Goal: Task Accomplishment & Management: Manage account settings

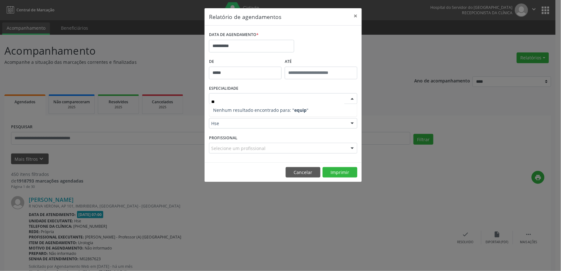
type input "*"
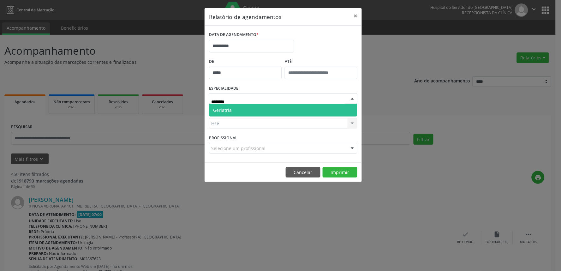
type input "*********"
click at [288, 106] on span "Geriatria" at bounding box center [283, 110] width 148 height 13
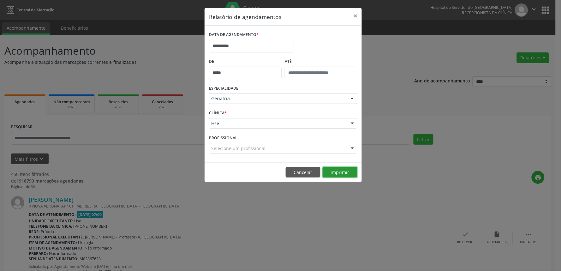
click at [345, 169] on button "Imprimir" at bounding box center [340, 172] width 35 height 11
click at [357, 17] on button "×" at bounding box center [355, 15] width 13 height 15
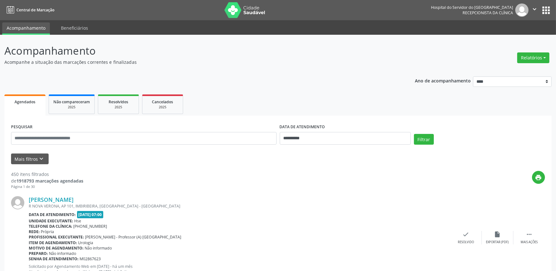
click at [56, 145] on div "PESQUISAR" at bounding box center [143, 135] width 269 height 27
click at [61, 138] on input "text" at bounding box center [143, 138] width 265 height 13
paste input "**********"
type input "**********"
click at [366, 143] on body "**********" at bounding box center [278, 135] width 556 height 271
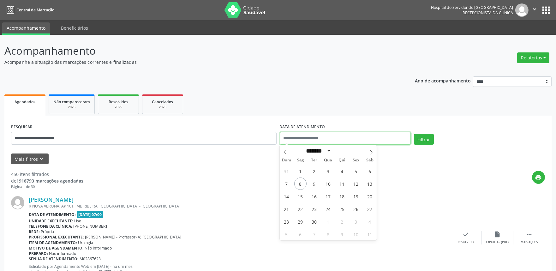
click at [414, 134] on button "Filtrar" at bounding box center [424, 139] width 20 height 11
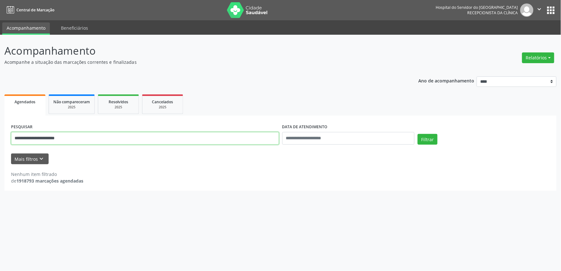
drag, startPoint x: 87, startPoint y: 139, endPoint x: 0, endPoint y: 140, distance: 86.8
click at [0, 140] on div "**********" at bounding box center [280, 153] width 561 height 236
type input "*"
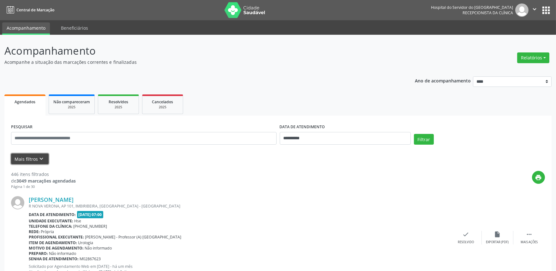
click at [18, 160] on button "Mais filtros keyboard_arrow_down" at bounding box center [30, 158] width 38 height 11
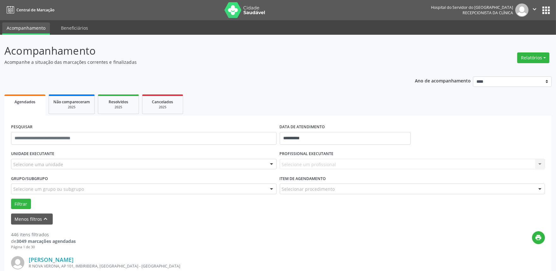
click at [49, 171] on div "UNIDADE EXECUTANTE Selecione uma unidade Todos as unidades Hse Nenhum resultado…" at bounding box center [143, 161] width 269 height 25
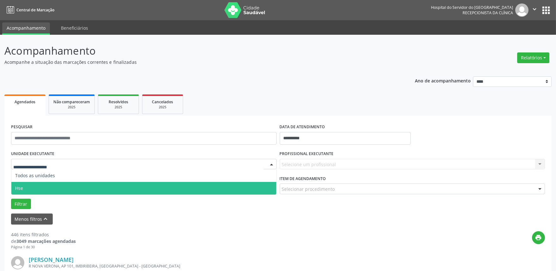
click at [57, 188] on span "Hse" at bounding box center [143, 188] width 265 height 13
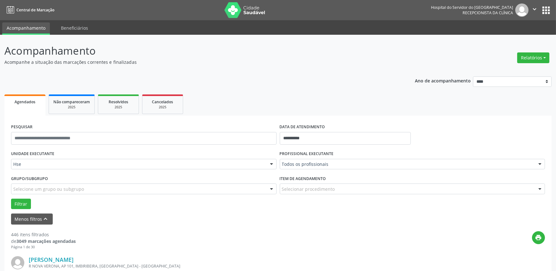
click at [325, 159] on div "Todos os profissionais" at bounding box center [412, 164] width 265 height 11
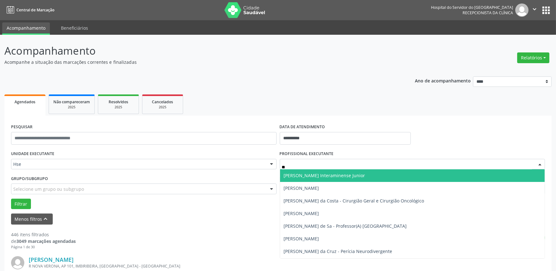
type input "***"
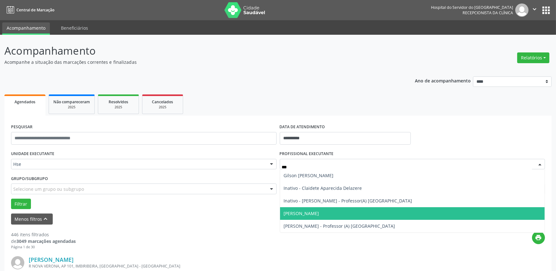
click at [327, 211] on span "[PERSON_NAME]" at bounding box center [412, 213] width 265 height 13
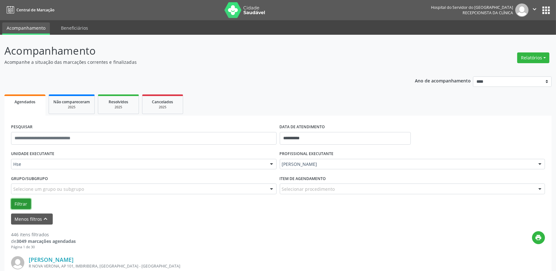
click at [21, 204] on button "Filtrar" at bounding box center [21, 204] width 20 height 11
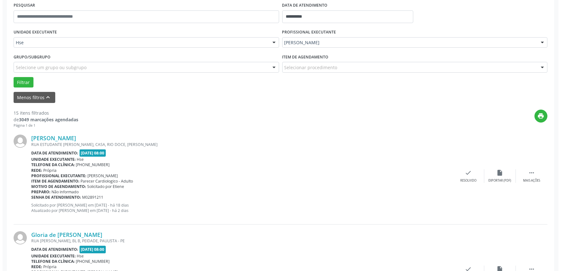
scroll to position [140, 0]
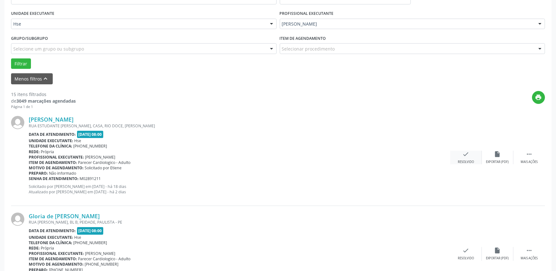
click at [465, 163] on div "Resolvido" at bounding box center [466, 162] width 16 height 4
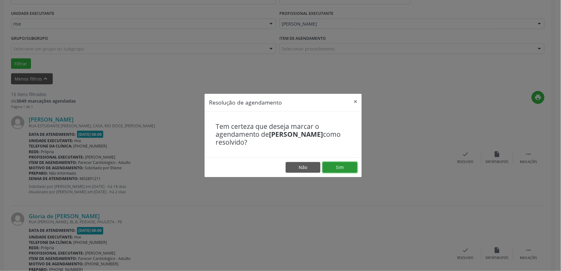
click at [348, 164] on button "Sim" at bounding box center [340, 167] width 35 height 11
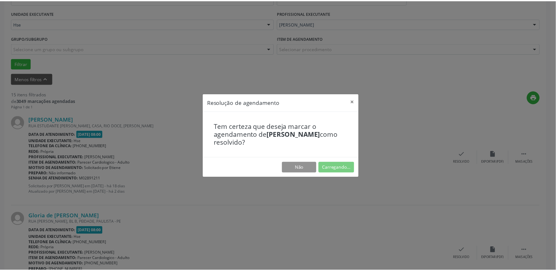
scroll to position [0, 0]
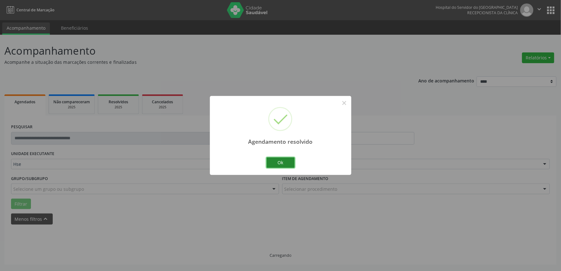
click at [280, 160] on button "Ok" at bounding box center [280, 162] width 28 height 11
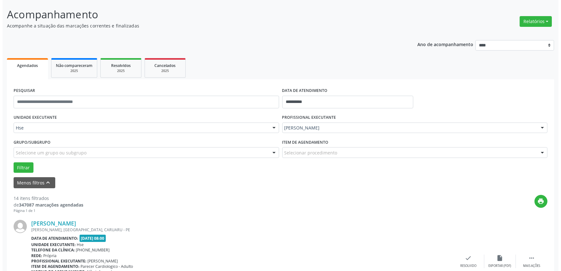
scroll to position [70, 0]
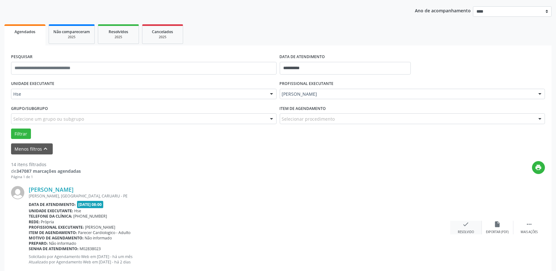
click at [468, 226] on icon "check" at bounding box center [465, 224] width 7 height 7
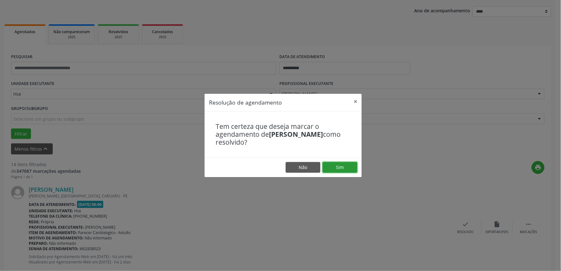
click at [341, 164] on button "Sim" at bounding box center [340, 167] width 35 height 11
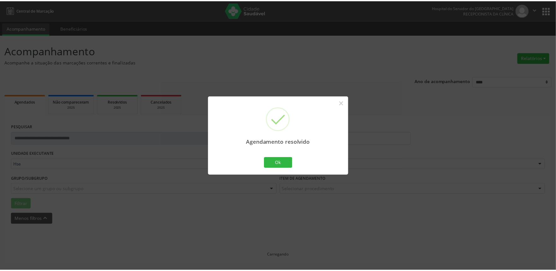
scroll to position [0, 0]
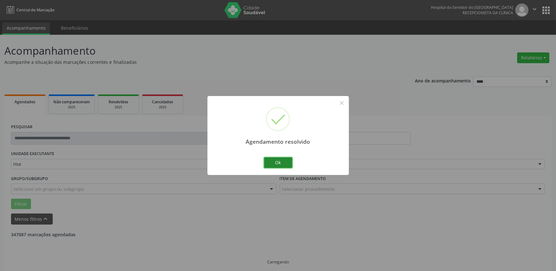
click at [276, 162] on button "Ok" at bounding box center [278, 162] width 28 height 11
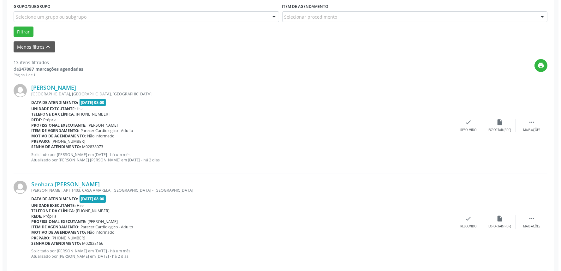
scroll to position [175, 0]
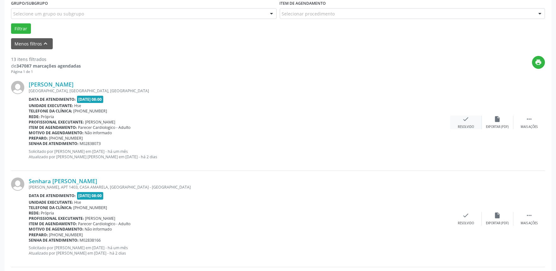
click at [468, 118] on icon "check" at bounding box center [465, 119] width 7 height 7
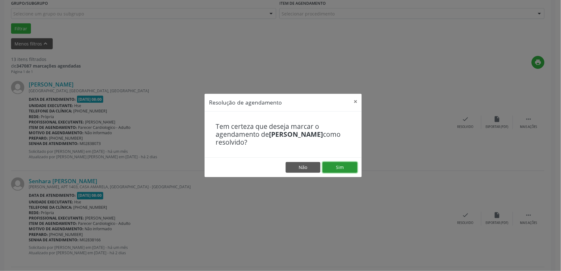
click at [330, 166] on button "Sim" at bounding box center [340, 167] width 35 height 11
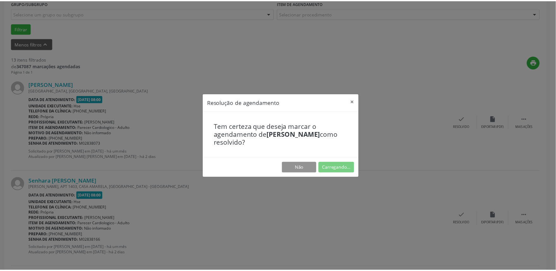
scroll to position [0, 0]
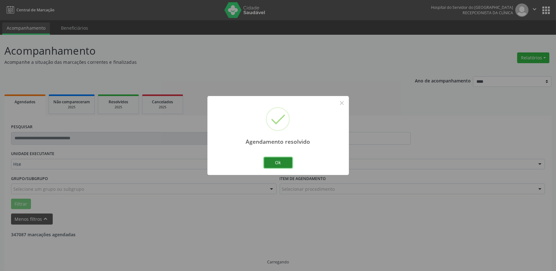
click at [277, 158] on button "Ok" at bounding box center [278, 162] width 28 height 11
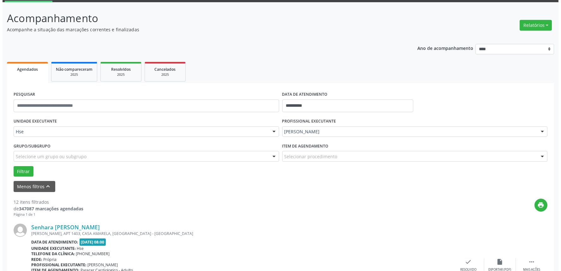
scroll to position [105, 0]
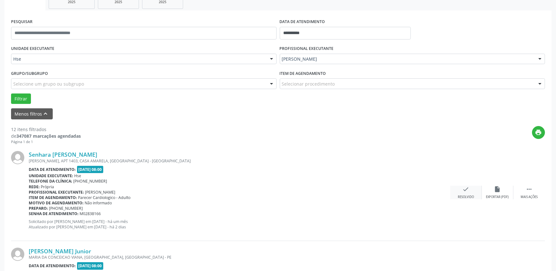
click at [470, 189] on div "check Resolvido" at bounding box center [466, 193] width 32 height 14
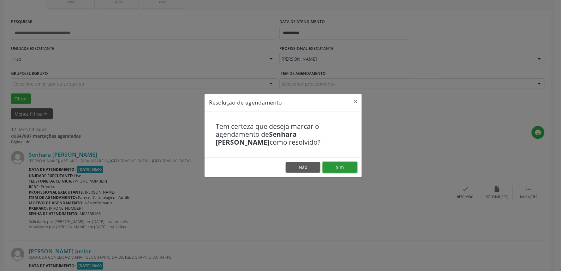
click at [343, 165] on button "Sim" at bounding box center [340, 167] width 35 height 11
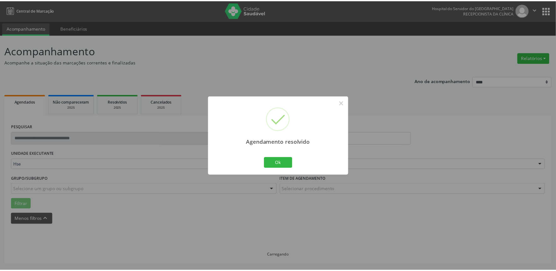
scroll to position [0, 0]
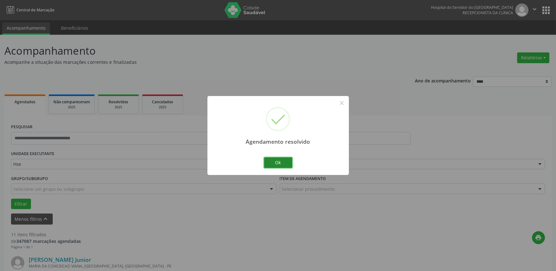
click at [286, 162] on button "Ok" at bounding box center [278, 162] width 28 height 11
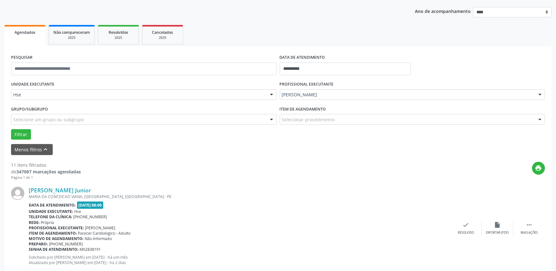
scroll to position [70, 0]
click at [531, 226] on icon "" at bounding box center [529, 224] width 7 height 7
click at [496, 227] on icon "alarm_off" at bounding box center [497, 224] width 7 height 7
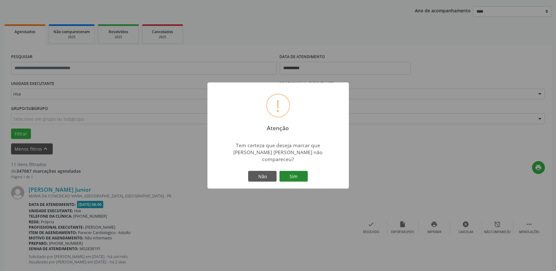
click at [293, 178] on button "Sim" at bounding box center [293, 176] width 28 height 11
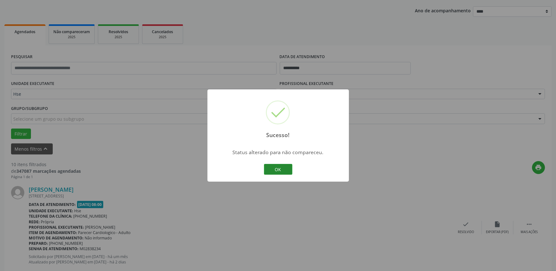
click at [280, 168] on button "OK" at bounding box center [278, 169] width 28 height 11
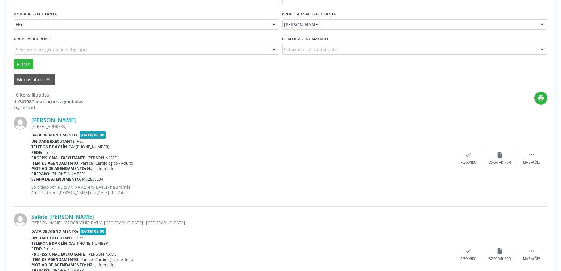
scroll to position [140, 0]
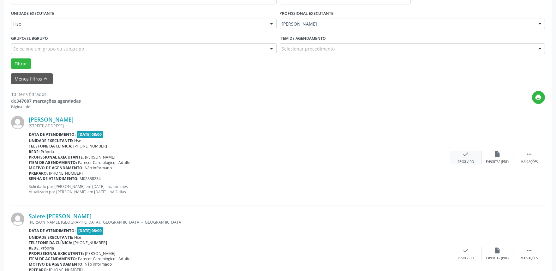
click at [467, 162] on div "Resolvido" at bounding box center [466, 162] width 16 height 4
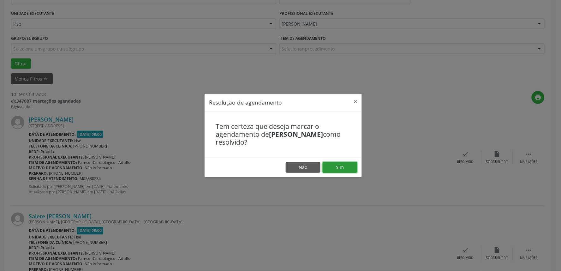
click at [351, 164] on button "Sim" at bounding box center [340, 167] width 35 height 11
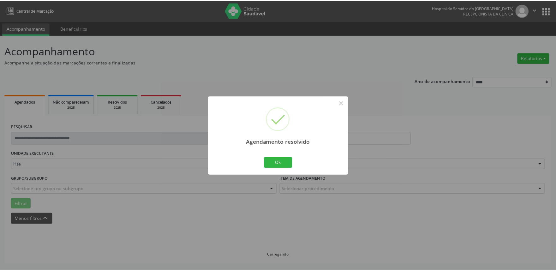
scroll to position [0, 0]
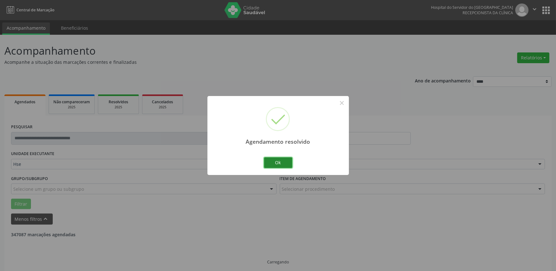
click at [270, 158] on button "Ok" at bounding box center [278, 162] width 28 height 11
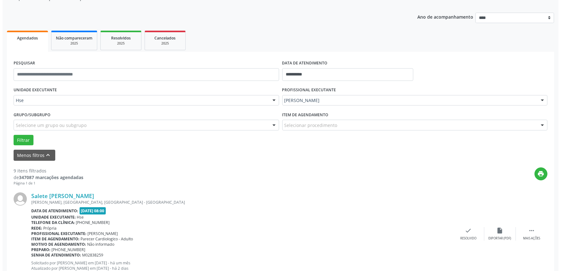
scroll to position [70, 0]
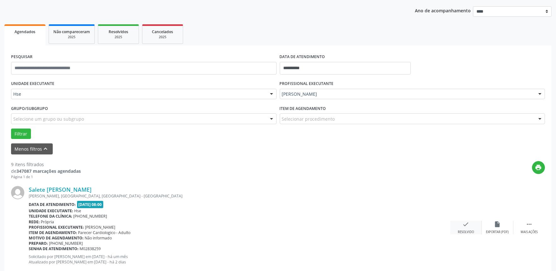
click at [462, 230] on div "Resolvido" at bounding box center [466, 232] width 16 height 4
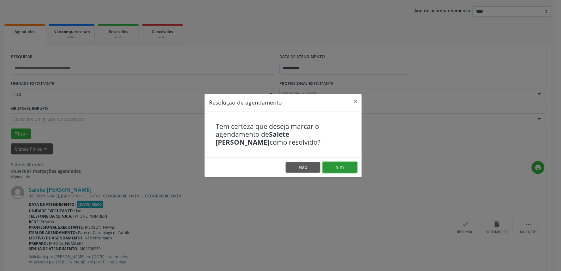
click at [337, 167] on button "Sim" at bounding box center [340, 167] width 35 height 11
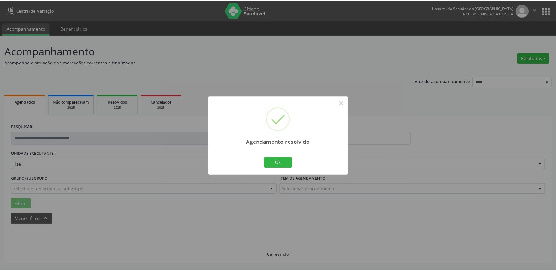
scroll to position [0, 0]
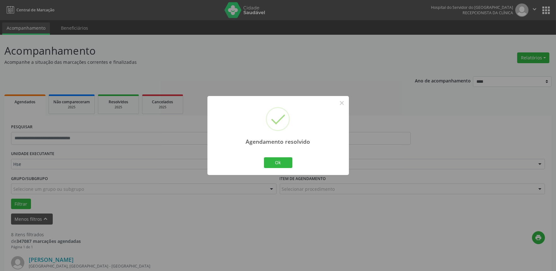
click at [293, 162] on div "Ok Cancel" at bounding box center [277, 162] width 31 height 13
click at [292, 161] on button "Ok" at bounding box center [278, 162] width 28 height 11
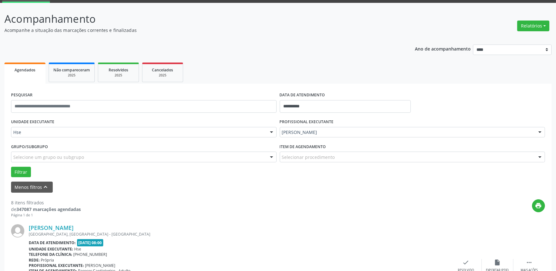
scroll to position [70, 0]
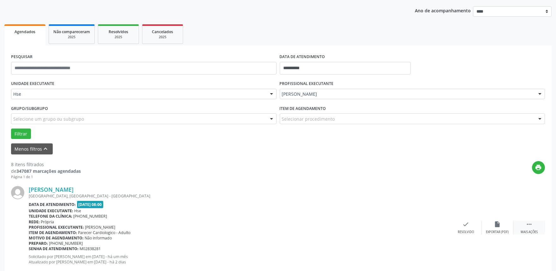
click at [532, 232] on div "Mais ações" at bounding box center [529, 232] width 17 height 4
click at [493, 223] on div "alarm_off Não compareceu" at bounding box center [498, 228] width 32 height 14
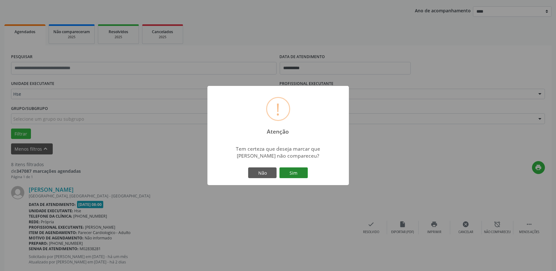
click at [287, 170] on button "Sim" at bounding box center [293, 172] width 28 height 11
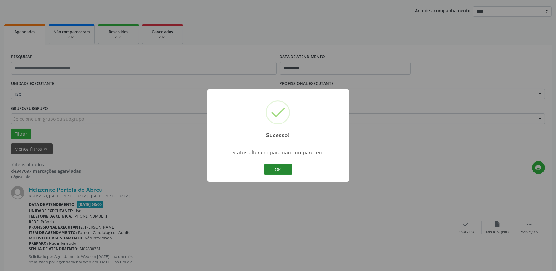
click at [273, 173] on button "OK" at bounding box center [278, 169] width 28 height 11
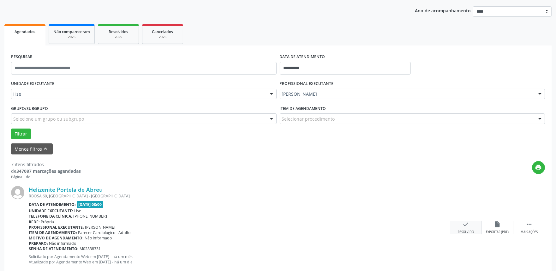
click at [456, 229] on div "check Resolvido" at bounding box center [466, 228] width 32 height 14
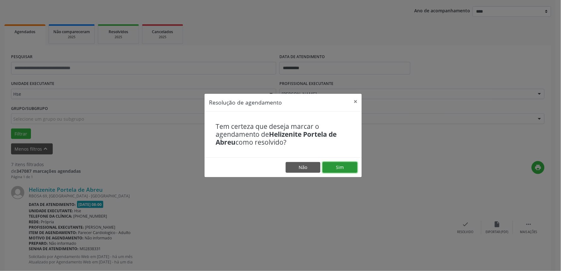
click at [339, 171] on button "Sim" at bounding box center [340, 167] width 35 height 11
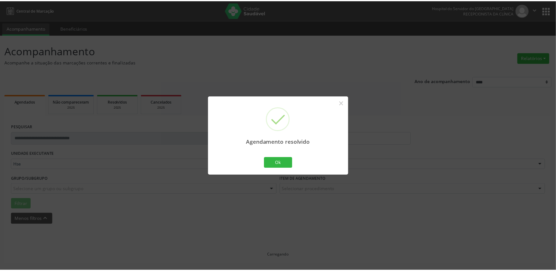
scroll to position [0, 0]
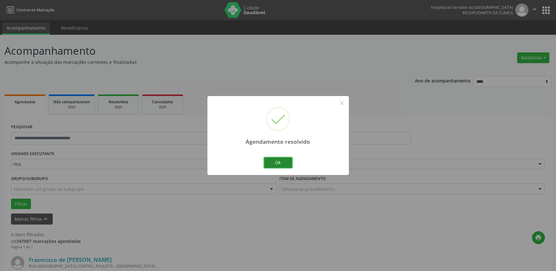
click at [273, 161] on button "Ok" at bounding box center [278, 162] width 28 height 11
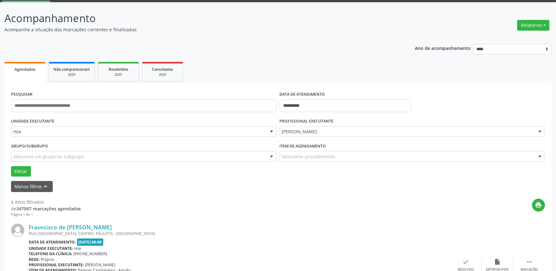
scroll to position [70, 0]
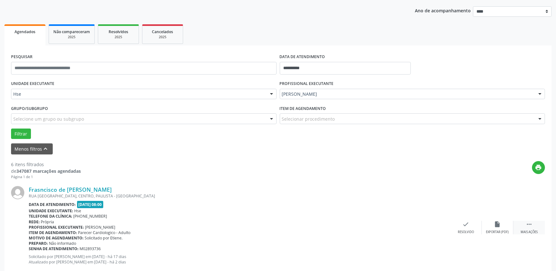
click at [531, 223] on icon "" at bounding box center [529, 224] width 7 height 7
click at [499, 230] on div "Não compareceu" at bounding box center [497, 232] width 27 height 4
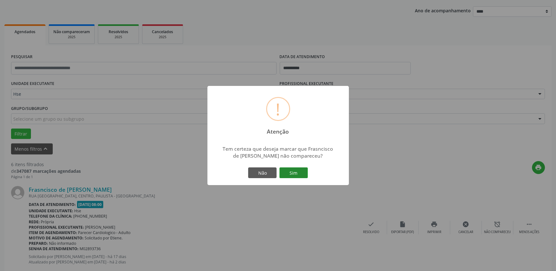
click at [294, 171] on button "Sim" at bounding box center [293, 172] width 28 height 11
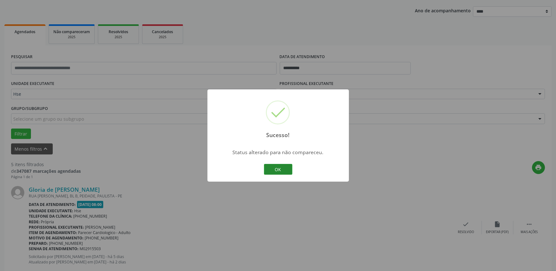
click at [285, 169] on button "OK" at bounding box center [278, 169] width 28 height 11
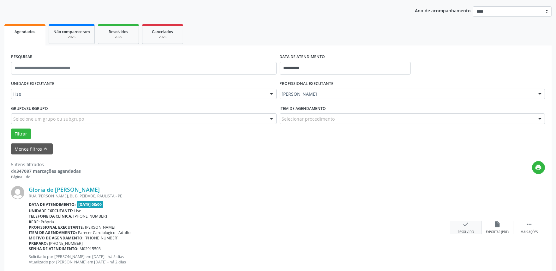
click at [463, 224] on icon "check" at bounding box center [465, 224] width 7 height 7
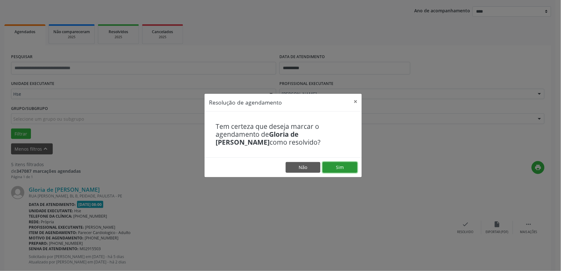
click at [349, 166] on button "Sim" at bounding box center [340, 167] width 35 height 11
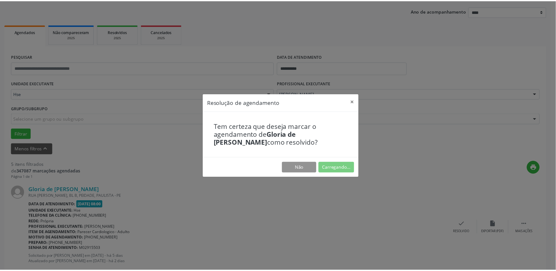
scroll to position [0, 0]
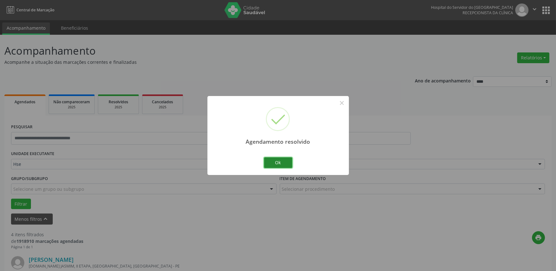
click at [286, 167] on button "Ok" at bounding box center [278, 162] width 28 height 11
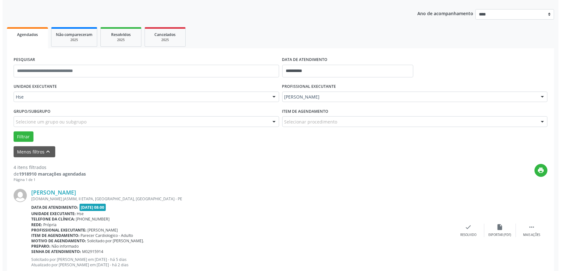
scroll to position [70, 0]
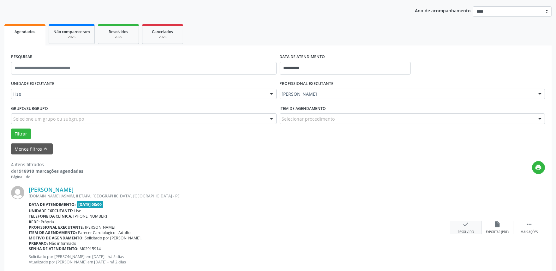
click at [465, 221] on icon "check" at bounding box center [465, 224] width 7 height 7
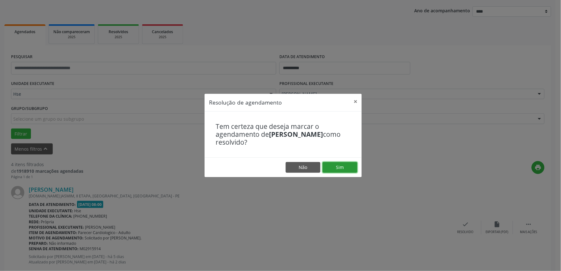
click at [331, 164] on button "Sim" at bounding box center [340, 167] width 35 height 11
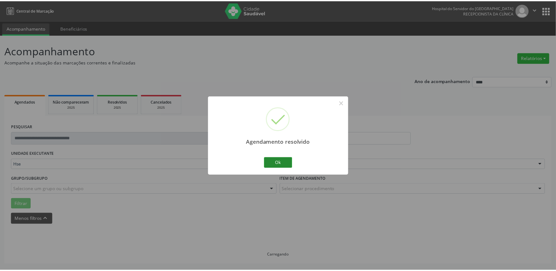
scroll to position [0, 0]
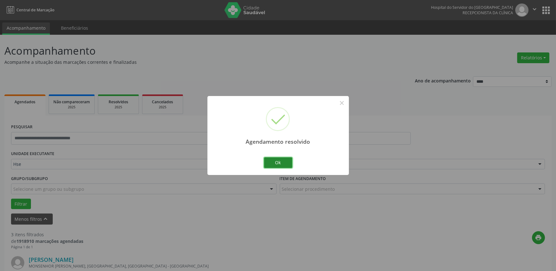
click at [277, 158] on button "Ok" at bounding box center [278, 162] width 28 height 11
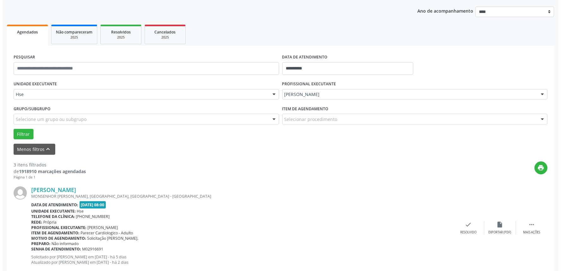
scroll to position [70, 0]
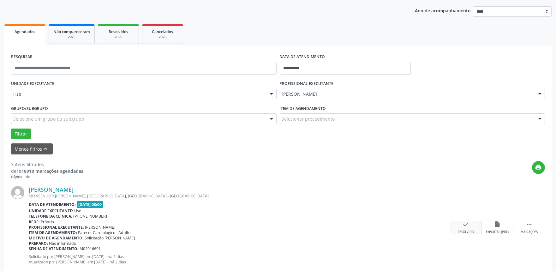
click at [471, 224] on div "check Resolvido" at bounding box center [466, 228] width 32 height 14
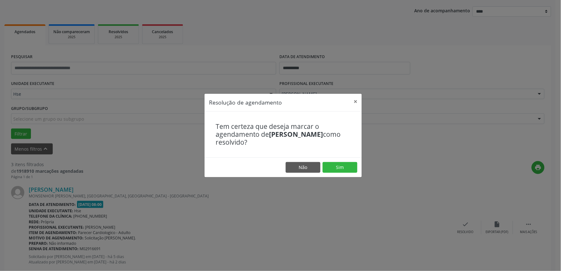
click at [339, 161] on footer "Não Sim" at bounding box center [283, 167] width 157 height 20
click at [341, 166] on button "Sim" at bounding box center [340, 167] width 35 height 11
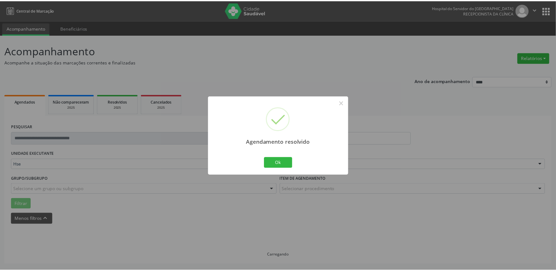
scroll to position [0, 0]
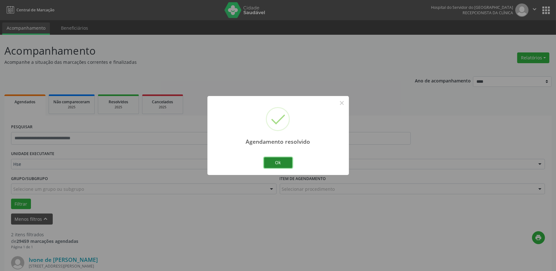
click at [289, 163] on button "Ok" at bounding box center [278, 162] width 28 height 11
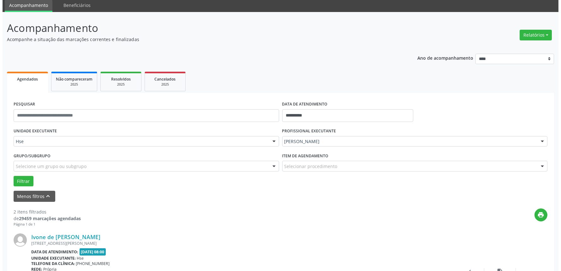
scroll to position [70, 0]
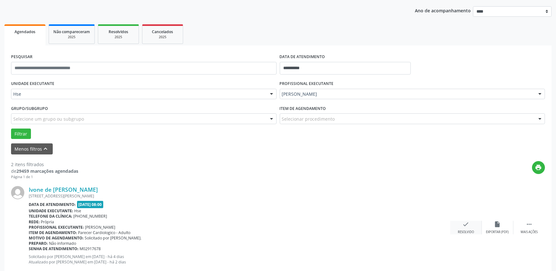
click at [468, 224] on icon "check" at bounding box center [465, 224] width 7 height 7
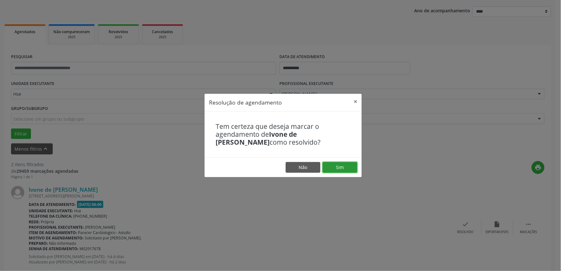
click at [337, 167] on button "Sim" at bounding box center [340, 167] width 35 height 11
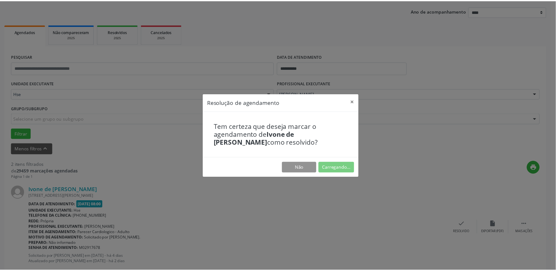
scroll to position [0, 0]
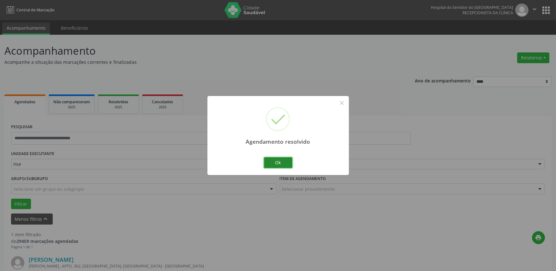
click at [286, 160] on button "Ok" at bounding box center [278, 162] width 28 height 11
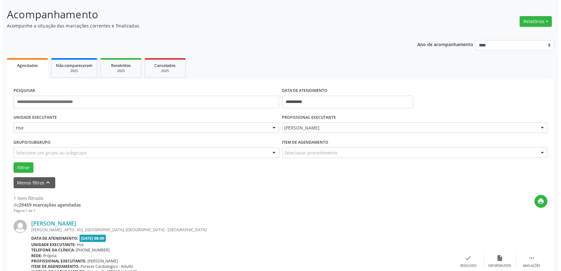
scroll to position [85, 0]
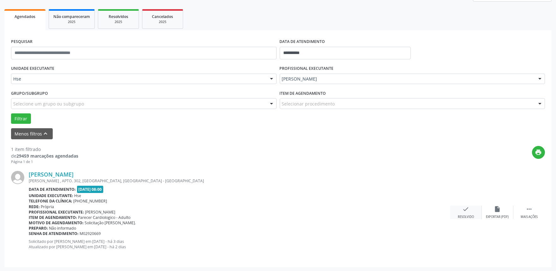
click at [468, 213] on div "check Resolvido" at bounding box center [466, 213] width 32 height 14
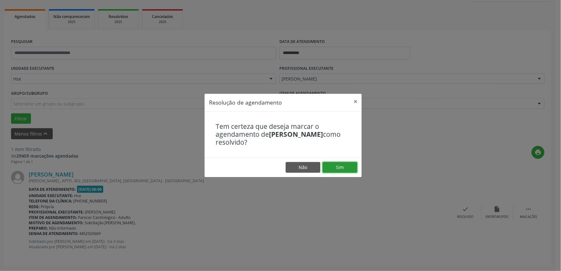
click at [351, 167] on button "Sim" at bounding box center [340, 167] width 35 height 11
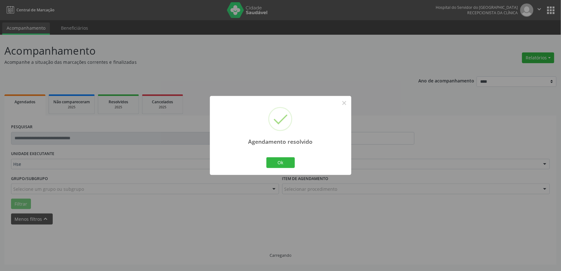
scroll to position [0, 0]
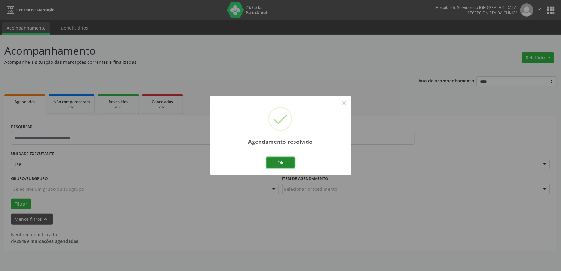
click at [282, 158] on button "Ok" at bounding box center [280, 162] width 28 height 11
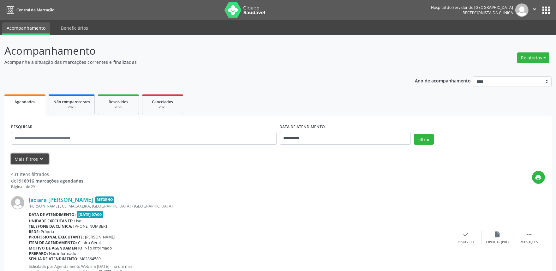
click at [36, 154] on button "Mais filtros keyboard_arrow_down" at bounding box center [30, 158] width 38 height 11
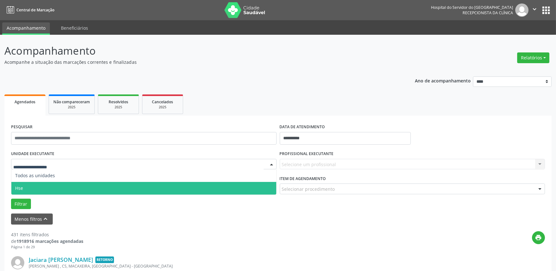
click at [47, 186] on span "Hse" at bounding box center [143, 188] width 265 height 13
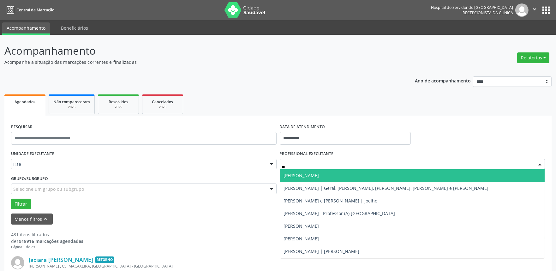
type input "*"
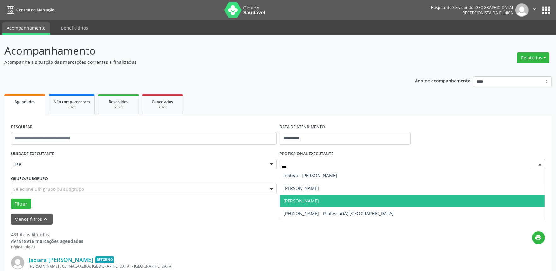
click at [371, 201] on span "[PERSON_NAME]" at bounding box center [412, 200] width 265 height 13
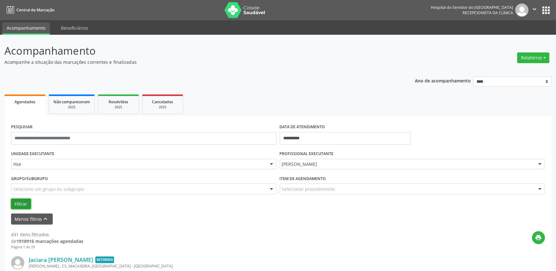
click at [18, 204] on button "Filtrar" at bounding box center [21, 204] width 20 height 11
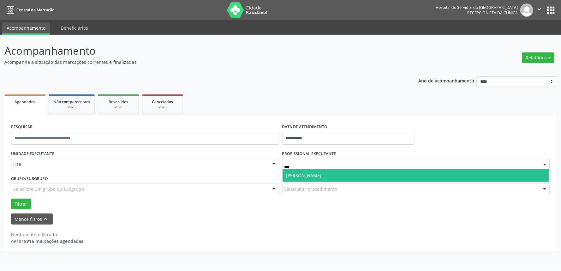
click at [301, 179] on span "[PERSON_NAME]" at bounding box center [416, 175] width 267 height 13
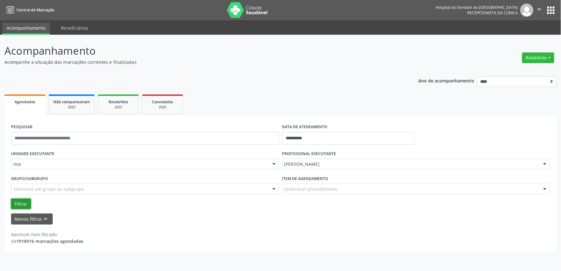
click at [15, 203] on button "Filtrar" at bounding box center [21, 204] width 20 height 11
click at [23, 204] on button "Filtrar" at bounding box center [21, 204] width 20 height 11
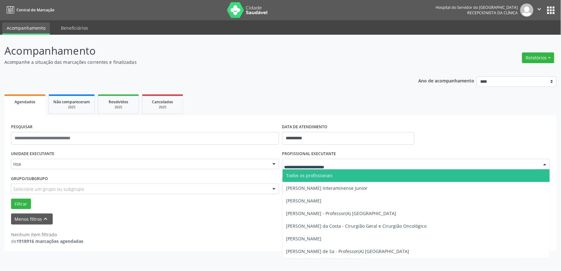
click at [305, 160] on div at bounding box center [416, 164] width 268 height 11
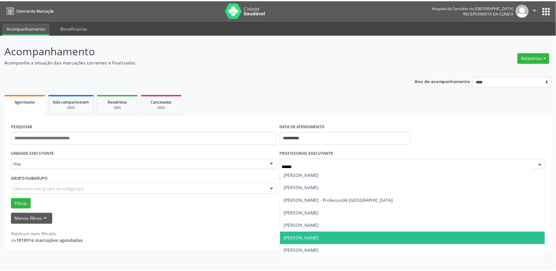
scroll to position [35, 0]
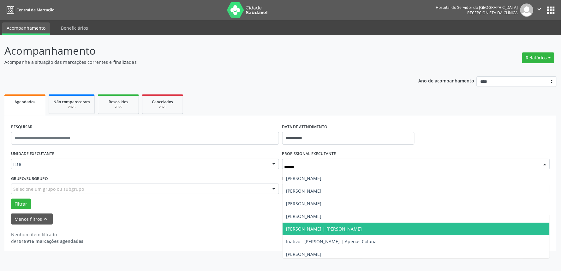
click at [333, 229] on span "[PERSON_NAME] | [PERSON_NAME]" at bounding box center [324, 229] width 76 height 6
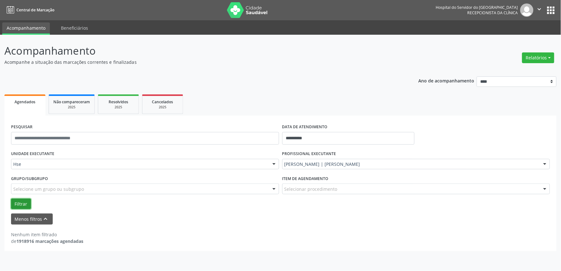
click at [27, 205] on button "Filtrar" at bounding box center [21, 204] width 20 height 11
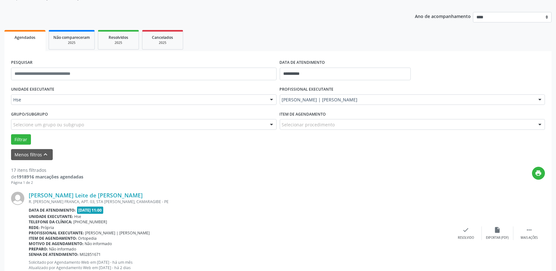
scroll to position [70, 0]
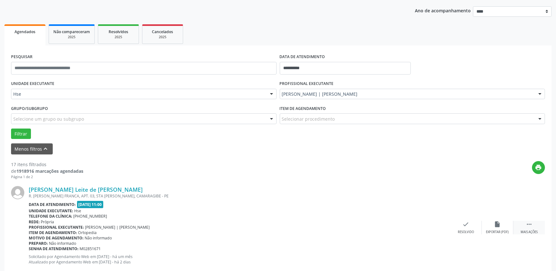
click at [534, 227] on div " Mais ações" at bounding box center [529, 228] width 32 height 14
click at [498, 222] on icon "alarm_off" at bounding box center [497, 224] width 7 height 7
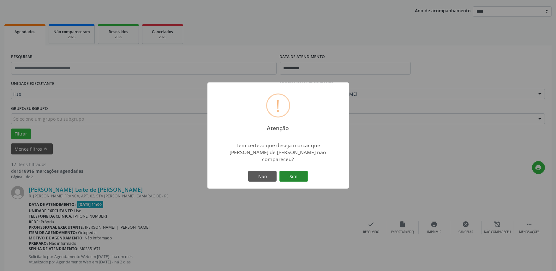
click at [292, 175] on button "Sim" at bounding box center [293, 176] width 28 height 11
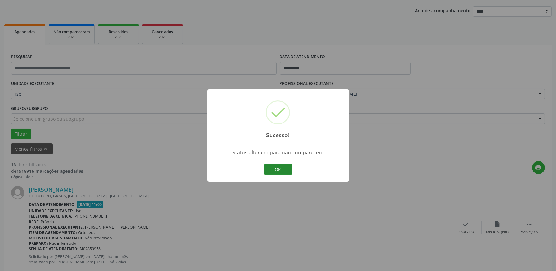
click at [274, 171] on button "OK" at bounding box center [278, 169] width 28 height 11
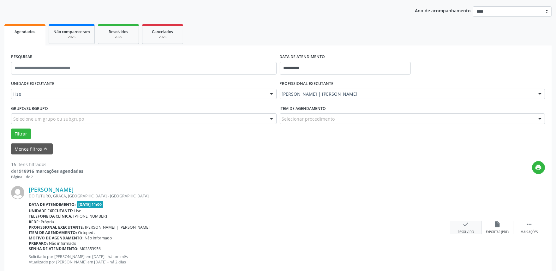
click at [459, 222] on div "check Resolvido" at bounding box center [466, 228] width 32 height 14
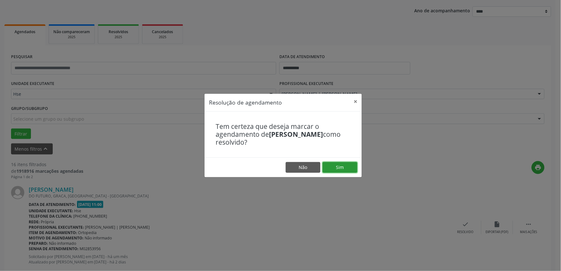
click at [352, 164] on button "Sim" at bounding box center [340, 167] width 35 height 11
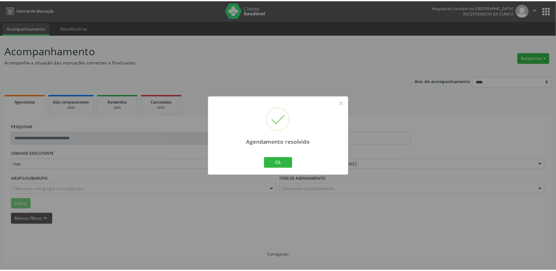
scroll to position [0, 0]
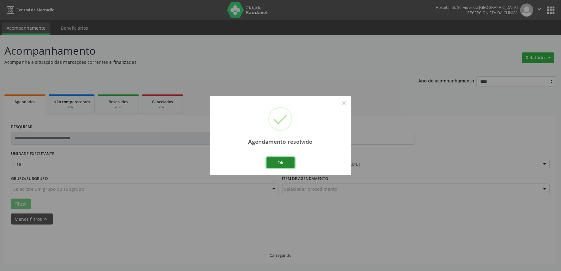
click at [278, 158] on button "Ok" at bounding box center [280, 162] width 28 height 11
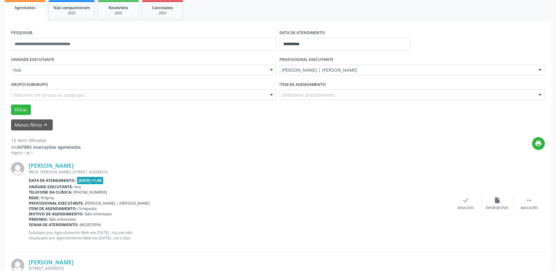
scroll to position [105, 0]
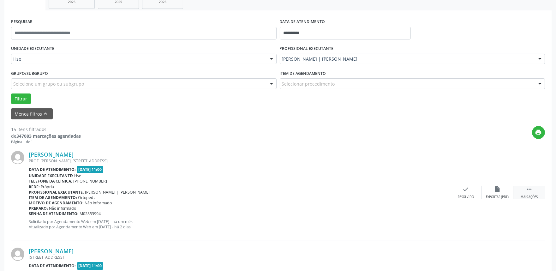
click at [535, 194] on div " Mais ações" at bounding box center [529, 193] width 32 height 14
click at [505, 198] on div "Não compareceu" at bounding box center [497, 197] width 27 height 4
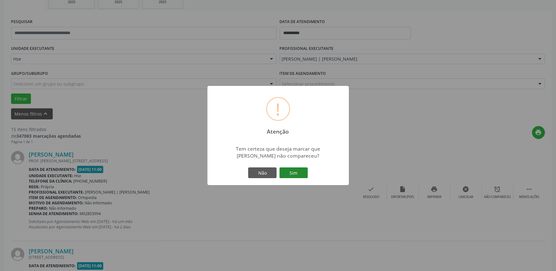
click at [301, 170] on button "Sim" at bounding box center [293, 172] width 28 height 11
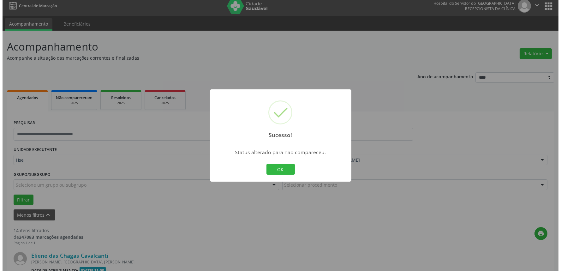
scroll to position [175, 0]
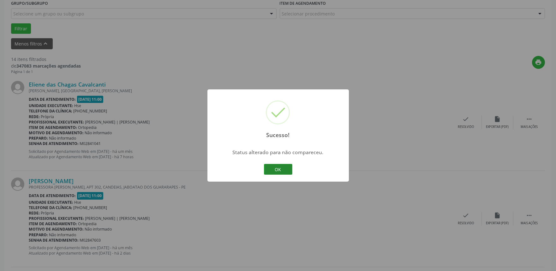
click at [277, 169] on button "OK" at bounding box center [278, 169] width 28 height 11
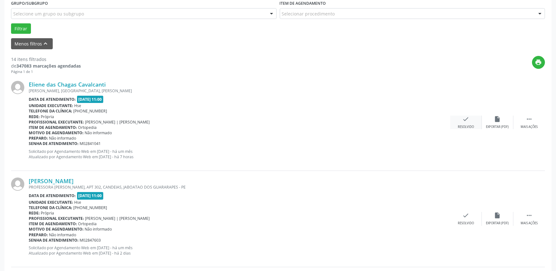
click at [470, 121] on div "check Resolvido" at bounding box center [466, 123] width 32 height 14
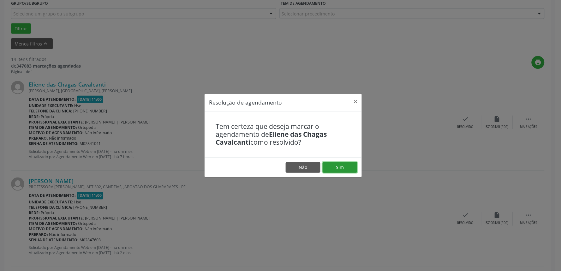
click at [346, 165] on button "Sim" at bounding box center [340, 167] width 35 height 11
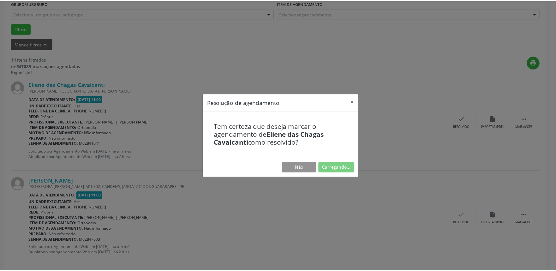
scroll to position [0, 0]
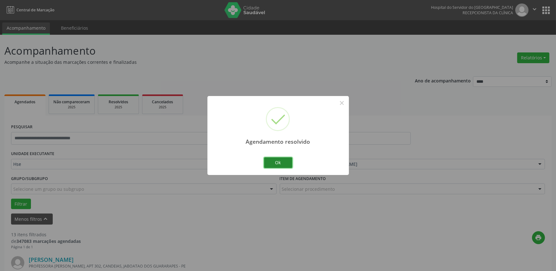
click at [283, 165] on button "Ok" at bounding box center [278, 162] width 28 height 11
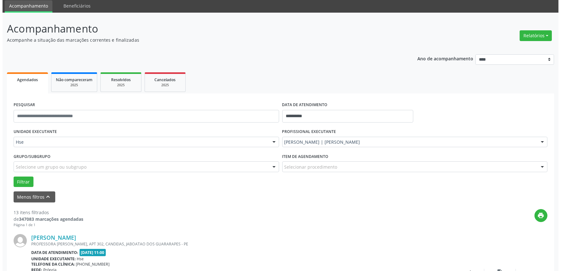
scroll to position [105, 0]
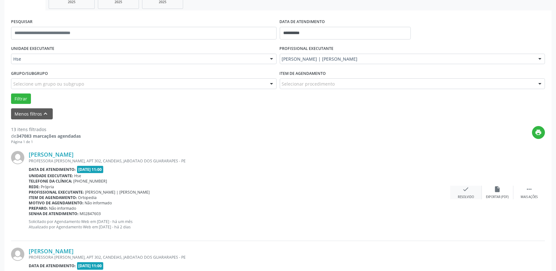
click at [462, 186] on div "check Resolvido" at bounding box center [466, 193] width 32 height 14
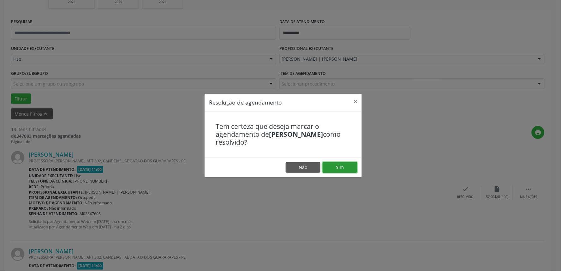
click at [342, 164] on button "Sim" at bounding box center [340, 167] width 35 height 11
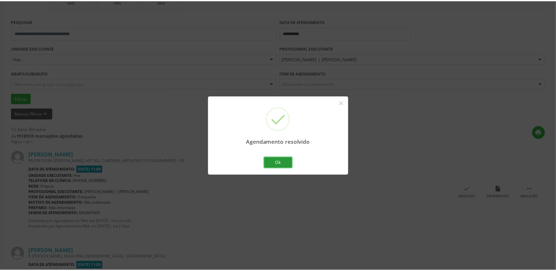
scroll to position [0, 0]
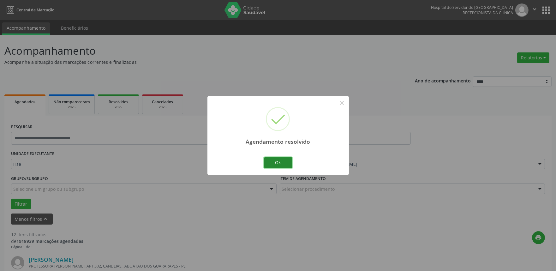
click at [278, 164] on button "Ok" at bounding box center [278, 162] width 28 height 11
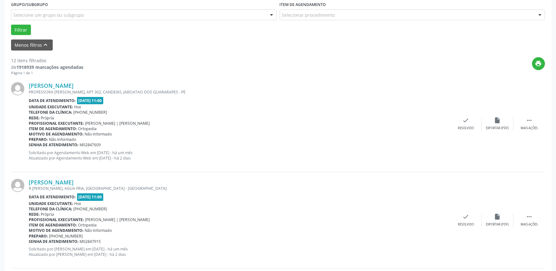
scroll to position [175, 0]
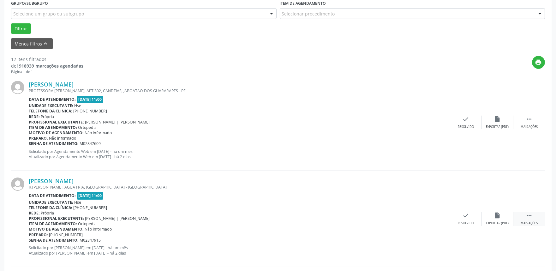
click at [529, 219] on div " Mais ações" at bounding box center [529, 219] width 32 height 14
click at [497, 217] on icon "alarm_off" at bounding box center [497, 215] width 7 height 7
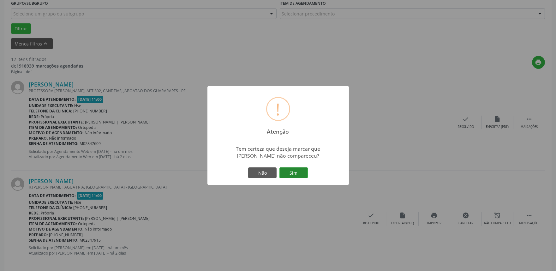
click at [304, 175] on button "Sim" at bounding box center [293, 172] width 28 height 11
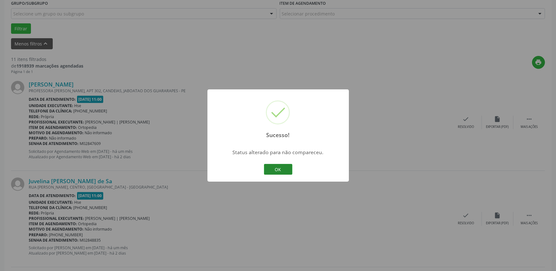
click at [273, 169] on button "OK" at bounding box center [278, 169] width 28 height 11
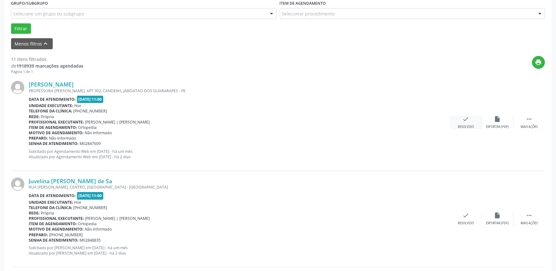
click at [470, 117] on div "check Resolvido" at bounding box center [466, 123] width 32 height 14
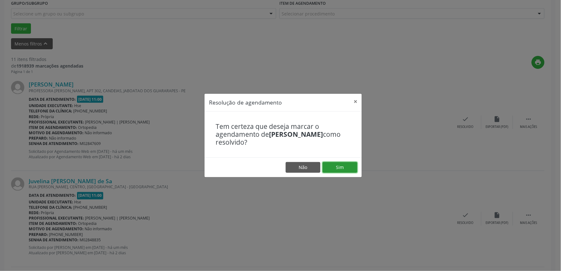
click at [343, 164] on button "Sim" at bounding box center [340, 167] width 35 height 11
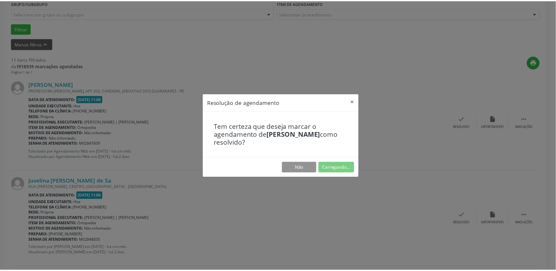
scroll to position [0, 0]
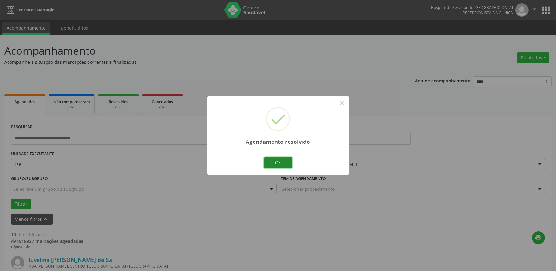
click at [280, 160] on button "Ok" at bounding box center [278, 162] width 28 height 11
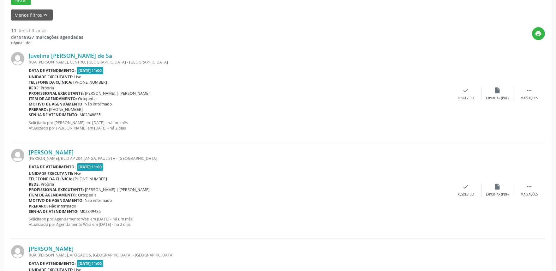
scroll to position [245, 0]
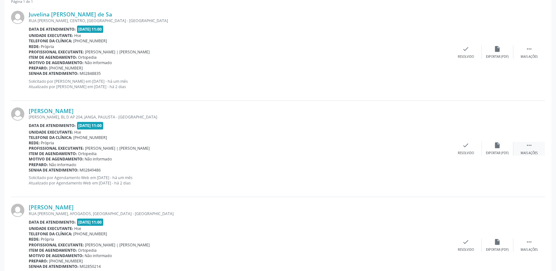
click at [536, 154] on div "Mais ações" at bounding box center [529, 153] width 17 height 4
click at [500, 150] on div "alarm_off Não compareceu" at bounding box center [498, 149] width 32 height 14
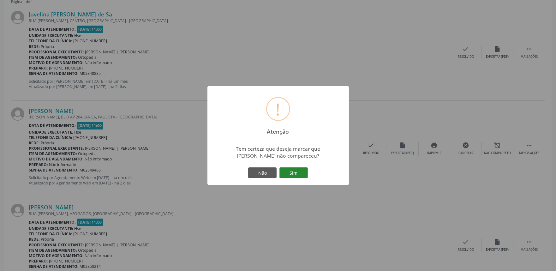
click at [291, 170] on button "Sim" at bounding box center [293, 172] width 28 height 11
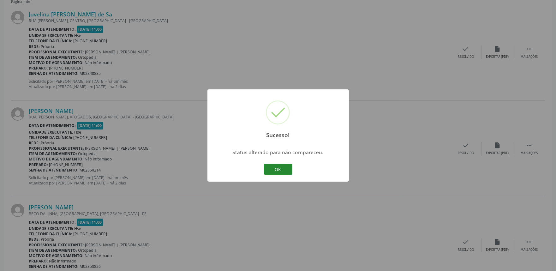
click at [284, 168] on button "OK" at bounding box center [278, 169] width 28 height 11
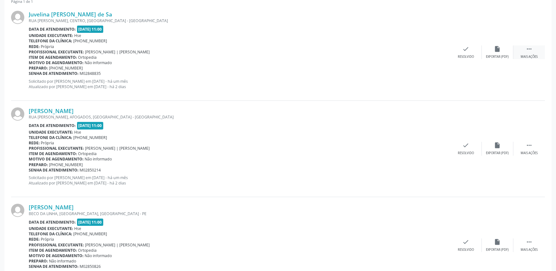
click at [533, 55] on div "Mais ações" at bounding box center [529, 57] width 17 height 4
click at [496, 55] on div "Não compareceu" at bounding box center [497, 57] width 27 height 4
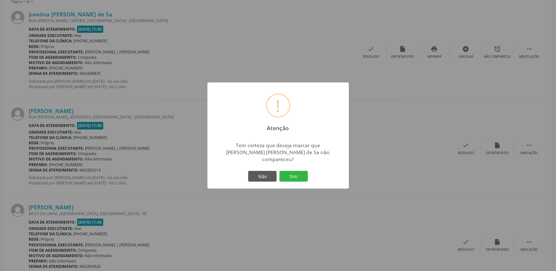
click at [278, 175] on div "Não Sim" at bounding box center [278, 176] width 63 height 13
click at [283, 172] on button "Sim" at bounding box center [293, 176] width 28 height 11
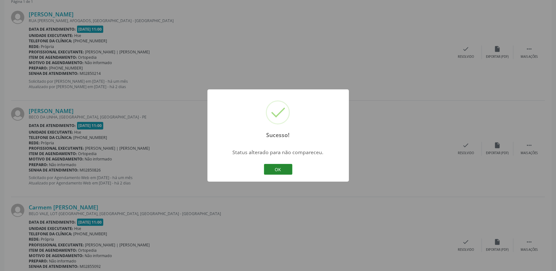
click at [283, 172] on button "OK" at bounding box center [278, 169] width 28 height 11
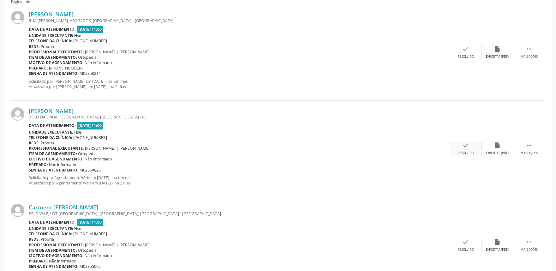
click at [462, 147] on div "check Resolvido" at bounding box center [466, 149] width 32 height 14
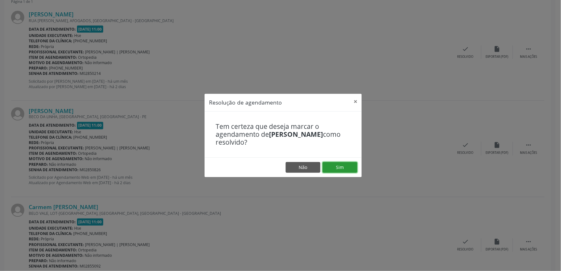
click at [349, 163] on button "Sim" at bounding box center [340, 167] width 35 height 11
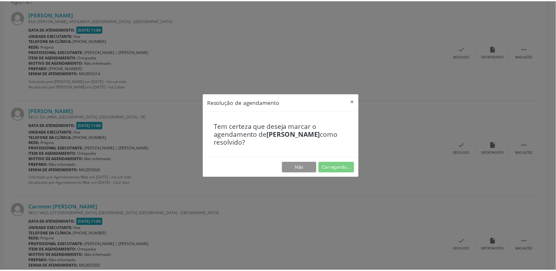
scroll to position [0, 0]
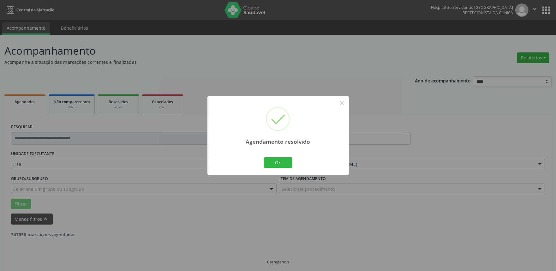
click at [290, 156] on div "Agendamento resolvido × Ok Cancel" at bounding box center [277, 135] width 141 height 79
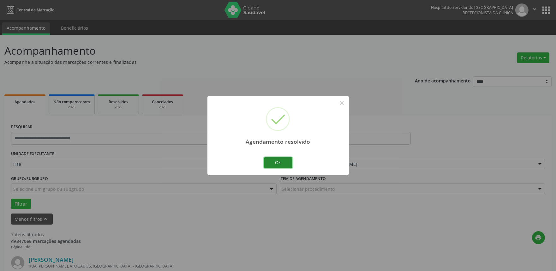
click at [284, 164] on button "Ok" at bounding box center [278, 162] width 28 height 11
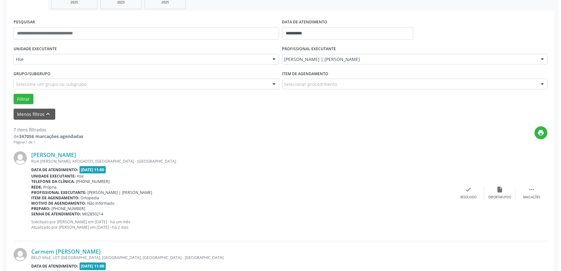
scroll to position [105, 0]
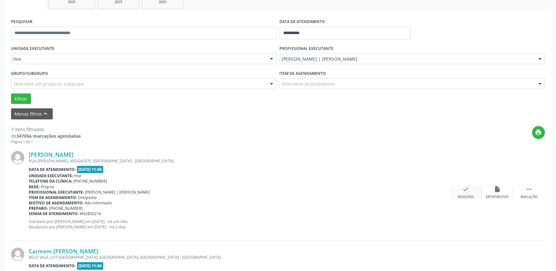
click at [468, 196] on div "Resolvido" at bounding box center [466, 197] width 16 height 4
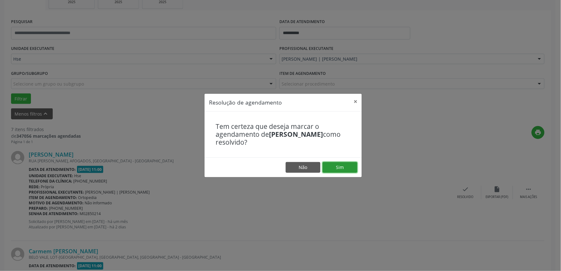
click at [342, 166] on button "Sim" at bounding box center [340, 167] width 35 height 11
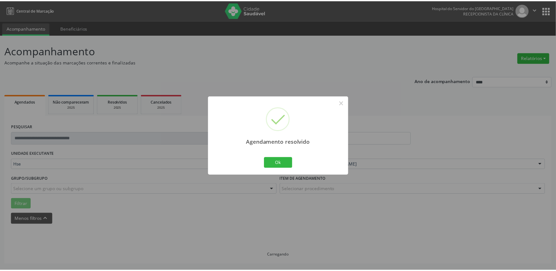
scroll to position [0, 0]
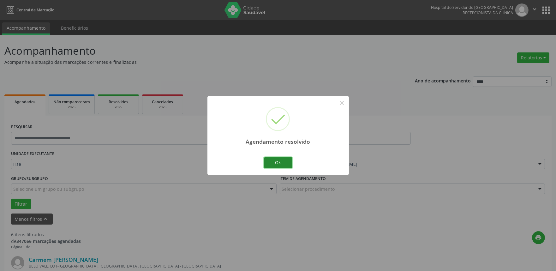
click at [279, 163] on button "Ok" at bounding box center [278, 162] width 28 height 11
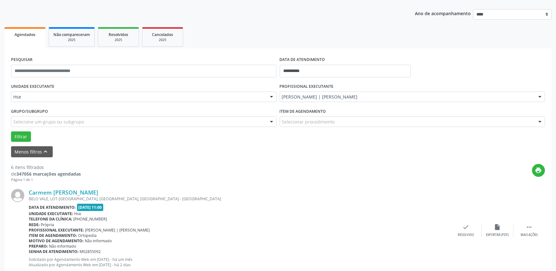
scroll to position [70, 0]
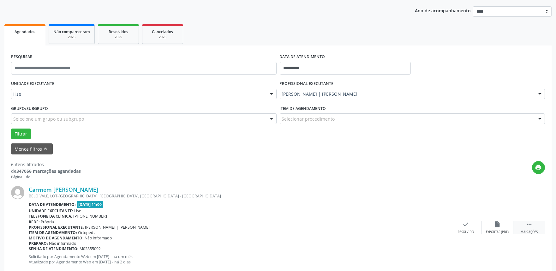
click at [529, 223] on icon "" at bounding box center [529, 224] width 7 height 7
click at [498, 229] on div "alarm_off Não compareceu" at bounding box center [498, 228] width 32 height 14
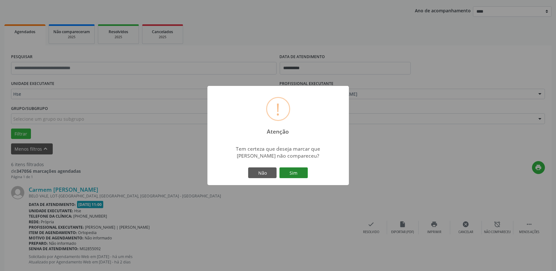
click at [300, 168] on button "Sim" at bounding box center [293, 172] width 28 height 11
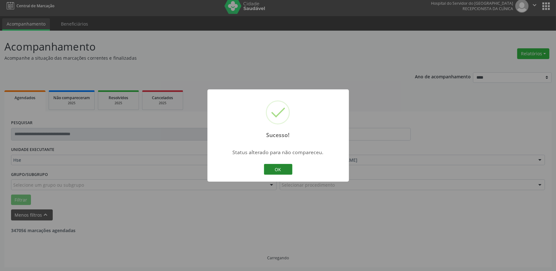
click at [282, 173] on button "OK" at bounding box center [278, 169] width 28 height 11
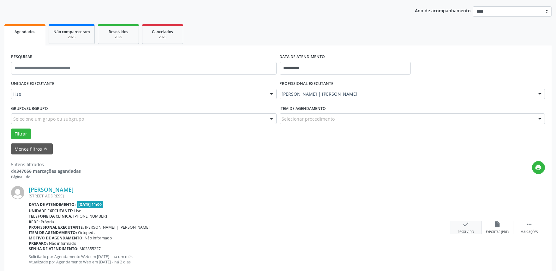
click at [471, 232] on div "Resolvido" at bounding box center [466, 232] width 16 height 4
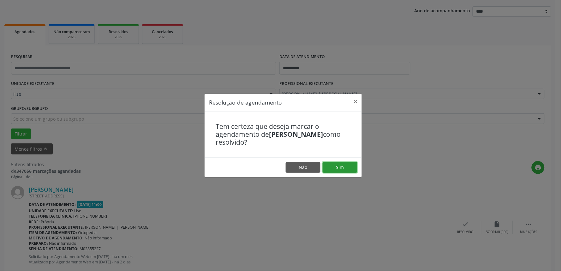
click at [339, 169] on button "Sim" at bounding box center [340, 167] width 35 height 11
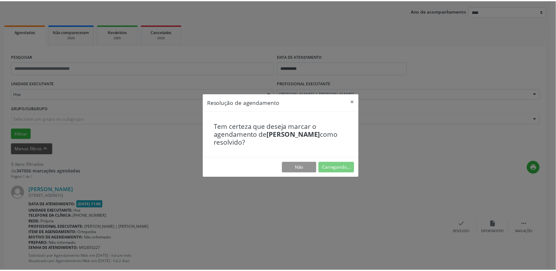
scroll to position [0, 0]
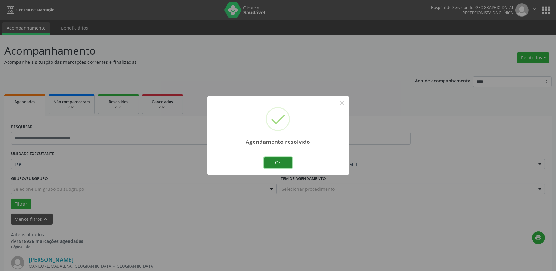
click at [270, 162] on button "Ok" at bounding box center [278, 162] width 28 height 11
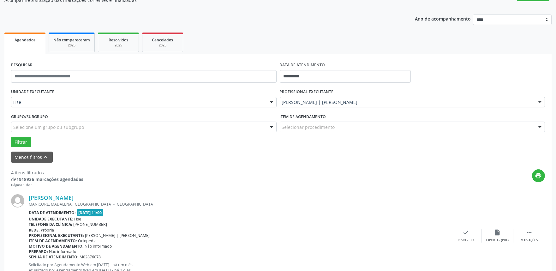
scroll to position [70, 0]
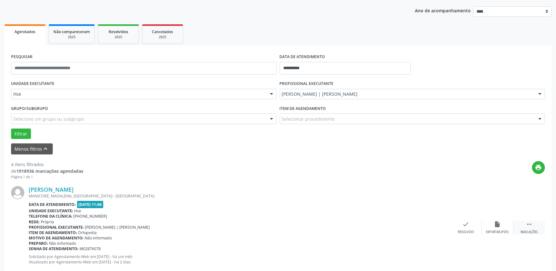
click at [526, 227] on icon "" at bounding box center [529, 224] width 7 height 7
click at [496, 229] on div "alarm_off Não compareceu" at bounding box center [498, 228] width 32 height 14
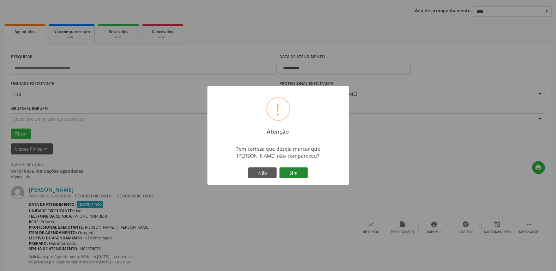
click at [297, 176] on button "Sim" at bounding box center [293, 172] width 28 height 11
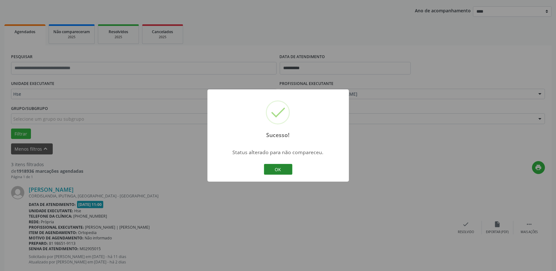
click at [280, 168] on button "OK" at bounding box center [278, 169] width 28 height 11
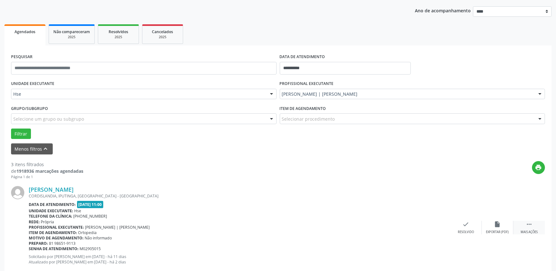
click at [535, 228] on div " Mais ações" at bounding box center [529, 228] width 32 height 14
click at [492, 228] on div "alarm_off Não compareceu" at bounding box center [498, 228] width 32 height 14
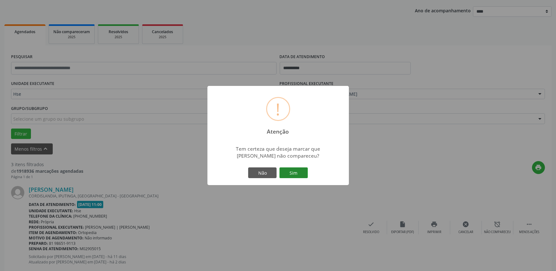
click at [307, 175] on button "Sim" at bounding box center [293, 172] width 28 height 11
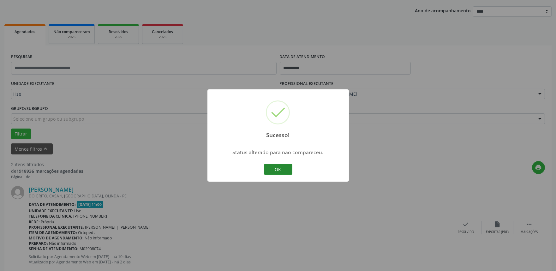
click at [283, 166] on button "OK" at bounding box center [278, 169] width 28 height 11
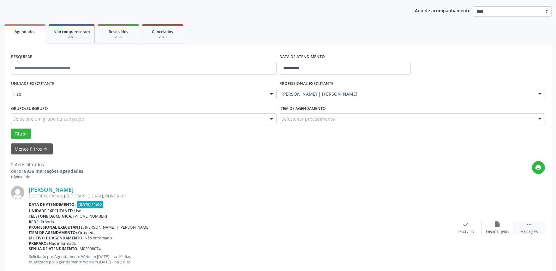
drag, startPoint x: 535, startPoint y: 227, endPoint x: 520, endPoint y: 232, distance: 16.3
click at [535, 226] on div " Mais ações" at bounding box center [529, 228] width 32 height 14
click at [498, 230] on div "Não compareceu" at bounding box center [497, 232] width 27 height 4
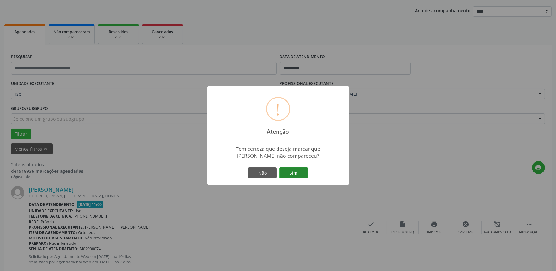
click at [292, 171] on button "Sim" at bounding box center [293, 172] width 28 height 11
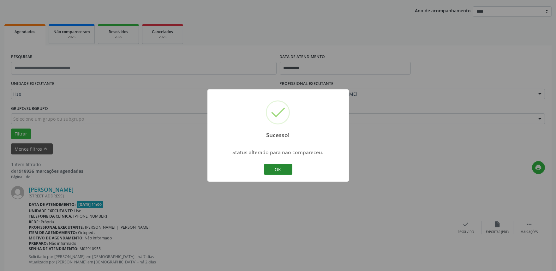
click at [278, 167] on button "OK" at bounding box center [278, 169] width 28 height 11
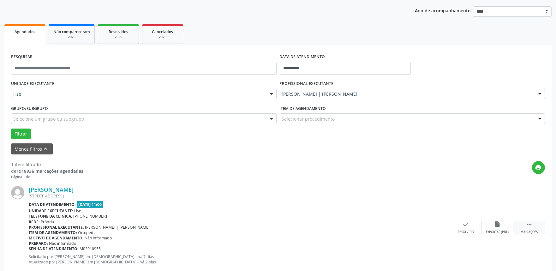
click at [530, 230] on div "Mais ações" at bounding box center [529, 232] width 17 height 4
click at [499, 231] on div "Não compareceu" at bounding box center [497, 232] width 27 height 4
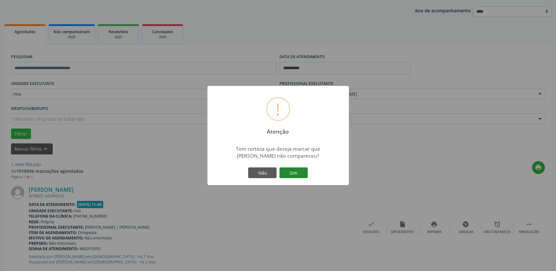
click at [300, 173] on button "Sim" at bounding box center [293, 172] width 28 height 11
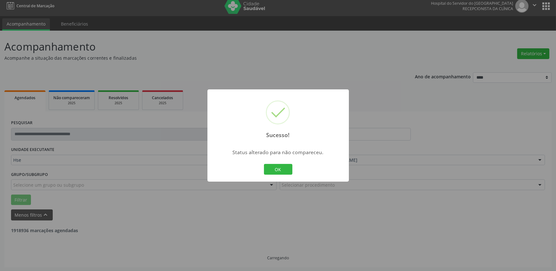
scroll to position [0, 0]
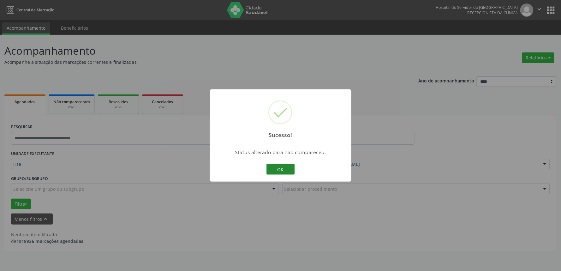
click at [281, 165] on button "OK" at bounding box center [280, 169] width 28 height 11
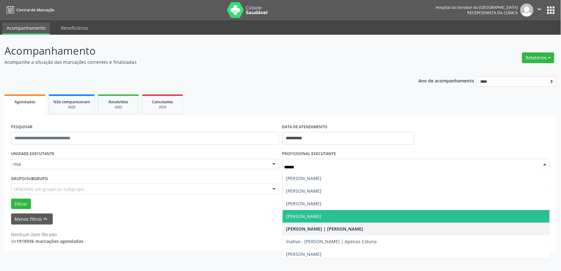
click at [322, 214] on span "[PERSON_NAME]" at bounding box center [303, 216] width 35 height 6
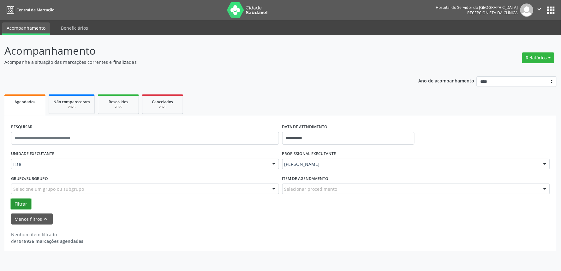
click at [23, 205] on button "Filtrar" at bounding box center [21, 204] width 20 height 11
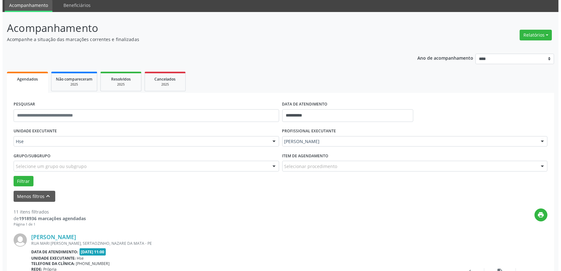
scroll to position [35, 0]
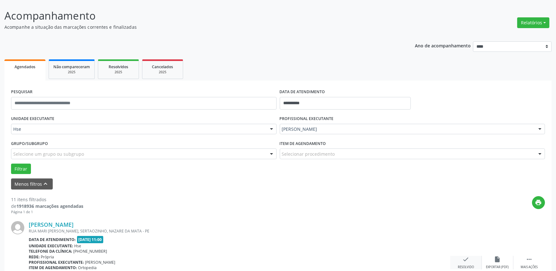
click at [471, 259] on div "check Resolvido" at bounding box center [466, 263] width 32 height 14
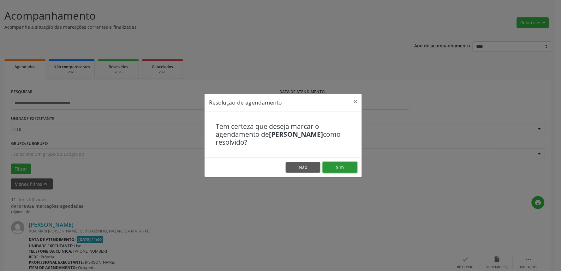
click at [339, 166] on button "Sim" at bounding box center [340, 167] width 35 height 11
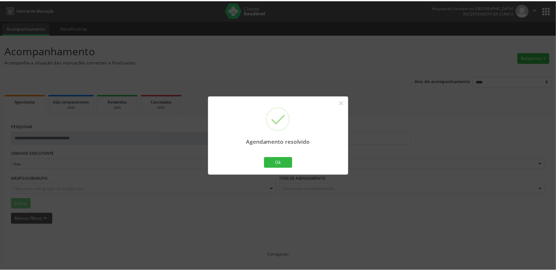
scroll to position [0, 0]
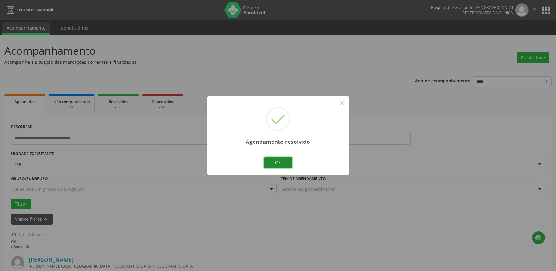
click at [287, 164] on button "Ok" at bounding box center [278, 162] width 28 height 11
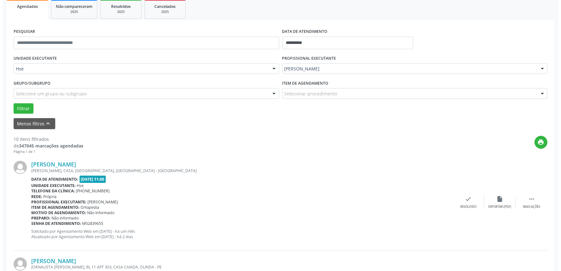
scroll to position [105, 0]
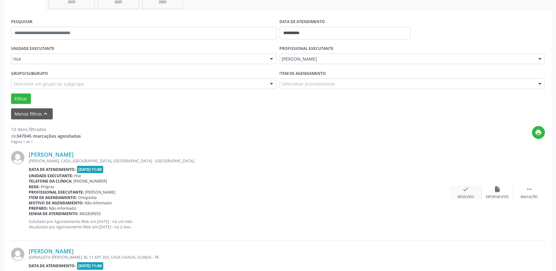
click at [461, 193] on div "check Resolvido" at bounding box center [466, 193] width 32 height 14
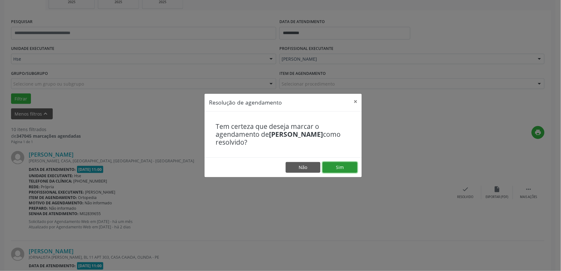
click at [324, 165] on button "Sim" at bounding box center [340, 167] width 35 height 11
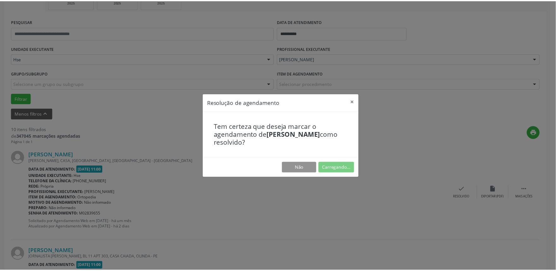
scroll to position [0, 0]
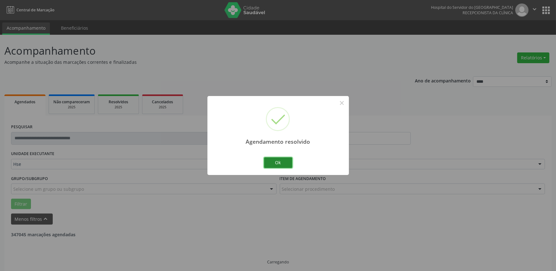
click at [278, 159] on button "Ok" at bounding box center [278, 162] width 28 height 11
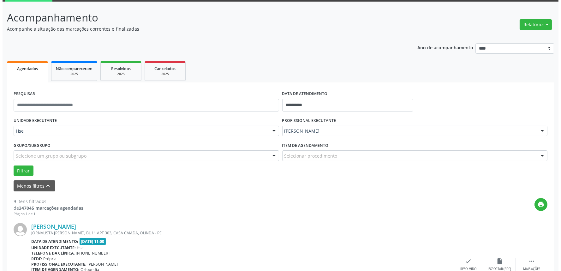
scroll to position [105, 0]
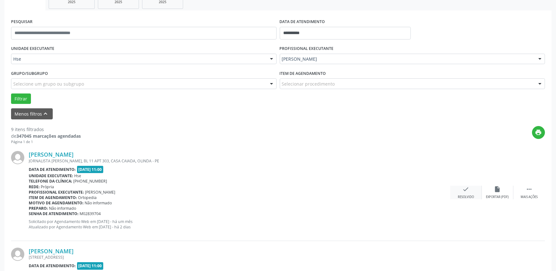
click at [464, 192] on icon "check" at bounding box center [465, 189] width 7 height 7
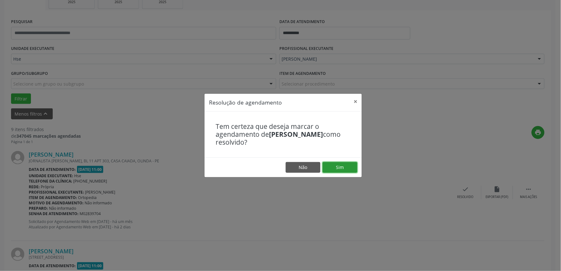
click at [338, 171] on button "Sim" at bounding box center [340, 167] width 35 height 11
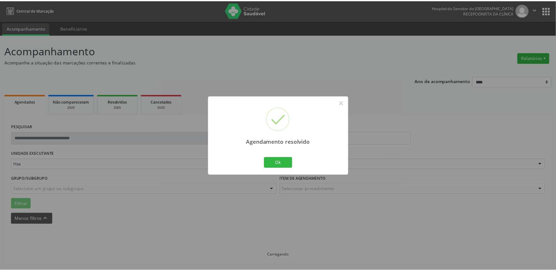
scroll to position [0, 0]
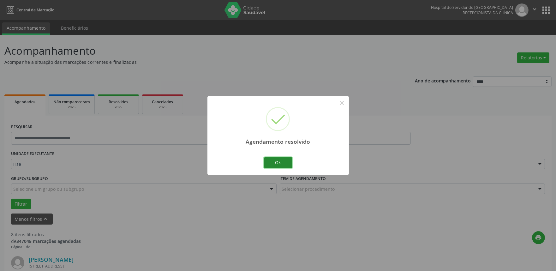
click at [280, 158] on button "Ok" at bounding box center [278, 162] width 28 height 11
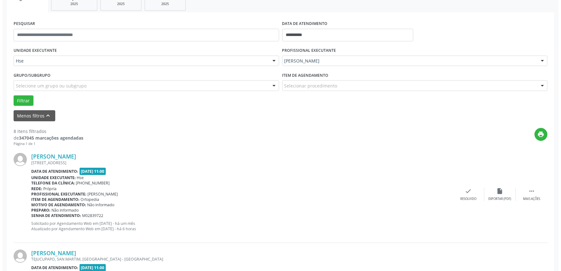
scroll to position [105, 0]
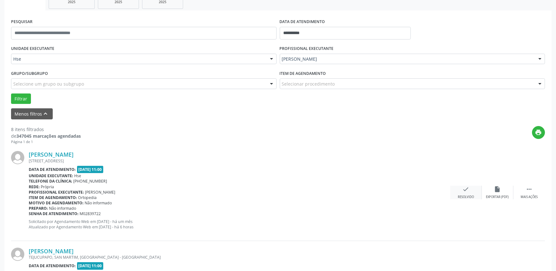
click at [459, 196] on div "Resolvido" at bounding box center [466, 197] width 16 height 4
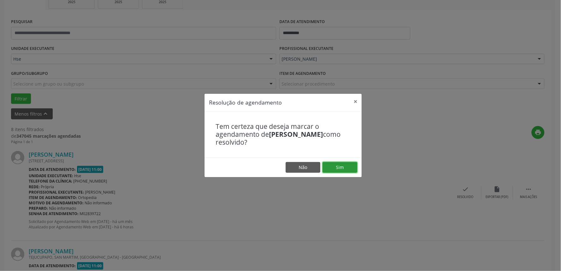
click at [349, 171] on button "Sim" at bounding box center [340, 167] width 35 height 11
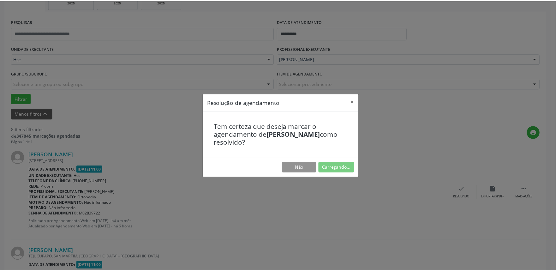
scroll to position [0, 0]
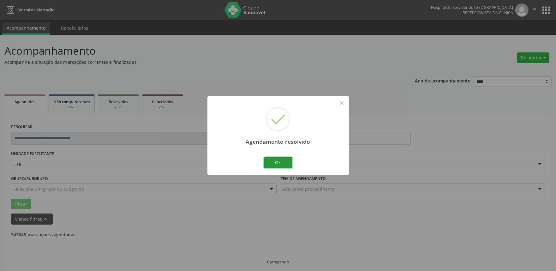
click at [280, 166] on button "Ok" at bounding box center [278, 162] width 28 height 11
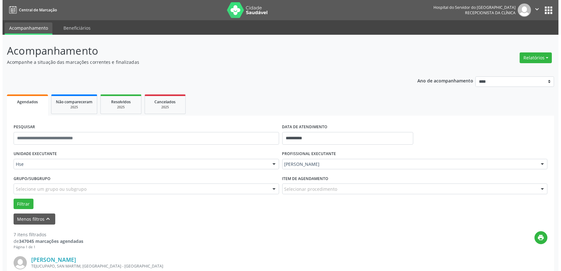
scroll to position [70, 0]
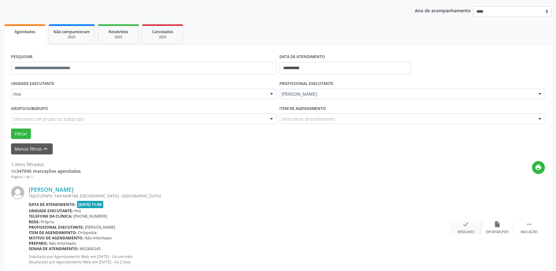
click at [457, 227] on div "check Resolvido" at bounding box center [466, 228] width 32 height 14
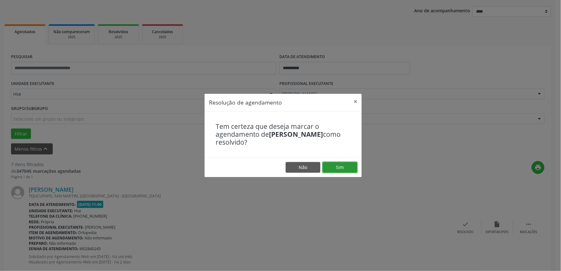
click at [354, 168] on button "Sim" at bounding box center [340, 167] width 35 height 11
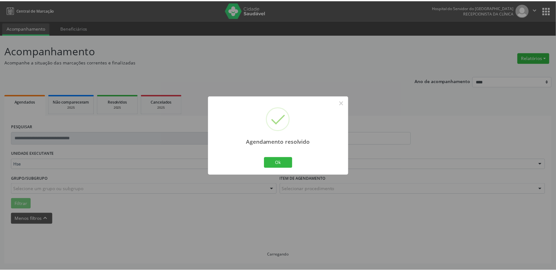
scroll to position [0, 0]
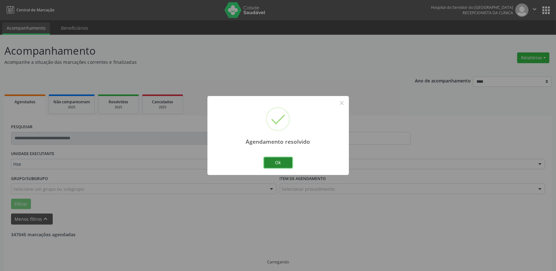
click at [289, 163] on button "Ok" at bounding box center [278, 162] width 28 height 11
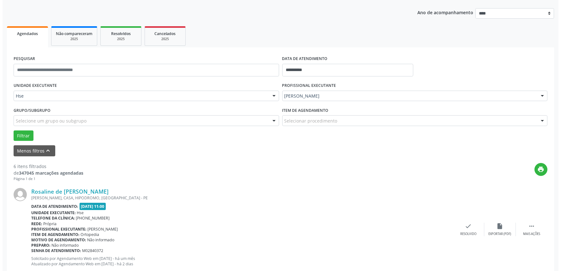
scroll to position [70, 0]
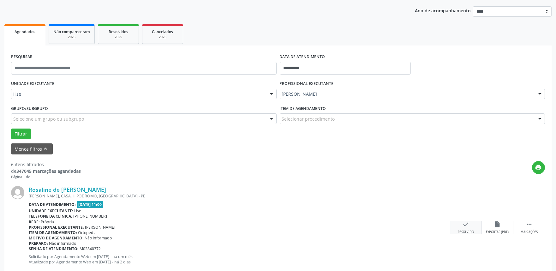
click at [468, 228] on div "check Resolvido" at bounding box center [466, 228] width 32 height 14
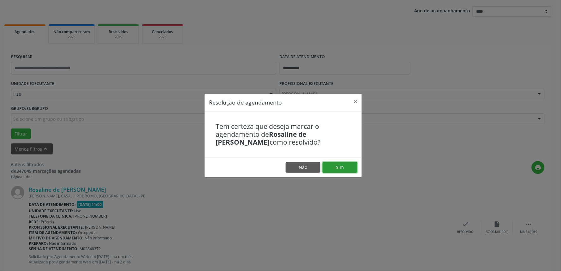
click at [346, 166] on button "Sim" at bounding box center [340, 167] width 35 height 11
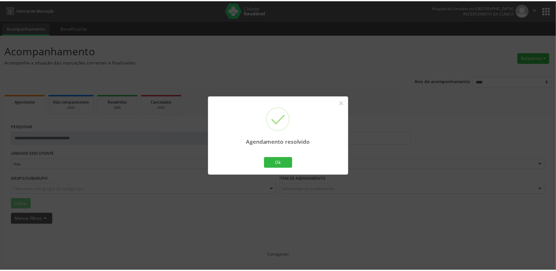
scroll to position [0, 0]
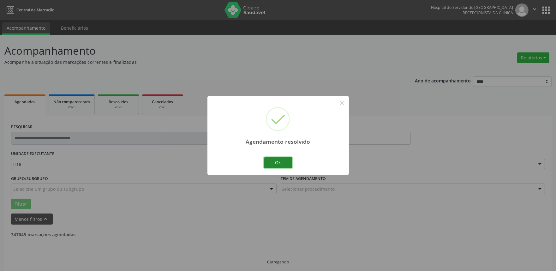
click at [288, 165] on button "Ok" at bounding box center [278, 162] width 28 height 11
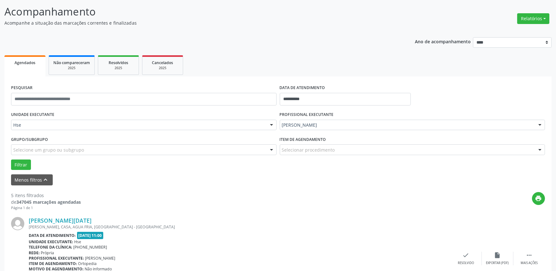
scroll to position [109, 0]
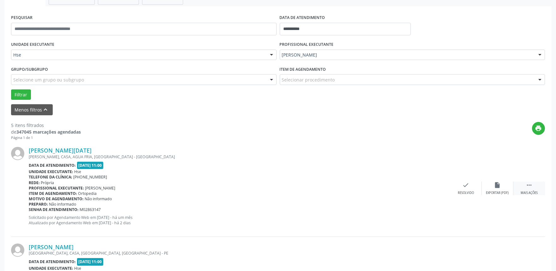
click at [532, 191] on div "Mais ações" at bounding box center [529, 193] width 17 height 4
click at [491, 191] on div "Não compareceu" at bounding box center [497, 193] width 27 height 4
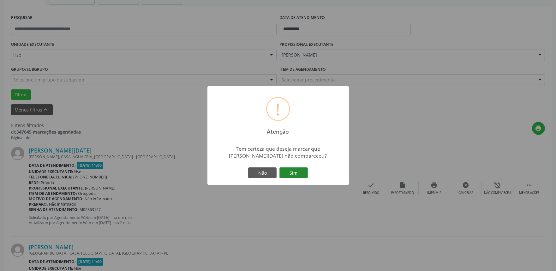
click at [299, 174] on button "Sim" at bounding box center [293, 172] width 28 height 11
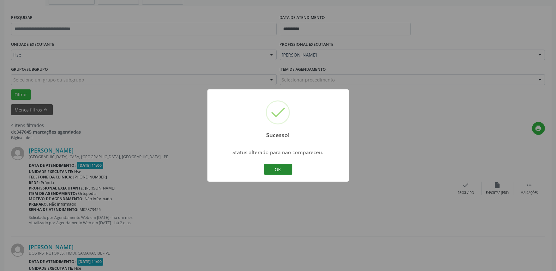
click at [284, 167] on button "OK" at bounding box center [278, 169] width 28 height 11
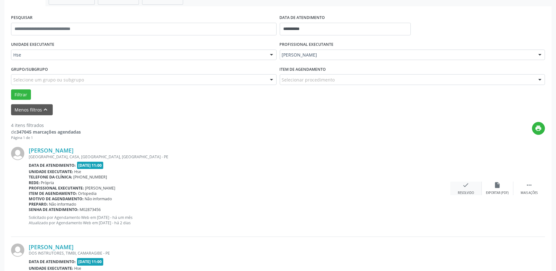
click at [468, 192] on div "Resolvido" at bounding box center [466, 193] width 16 height 4
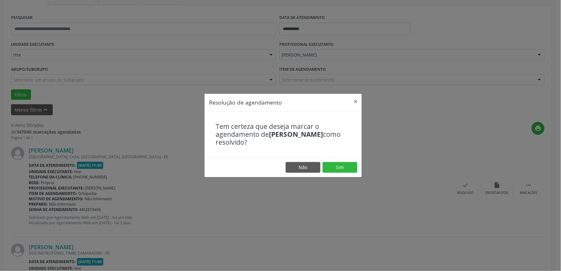
click at [351, 173] on footer "Não Sim" at bounding box center [283, 167] width 157 height 20
click at [351, 167] on button "Sim" at bounding box center [340, 167] width 35 height 11
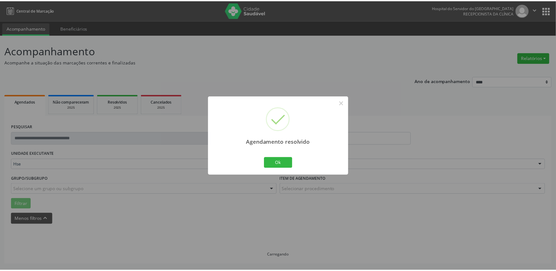
scroll to position [0, 0]
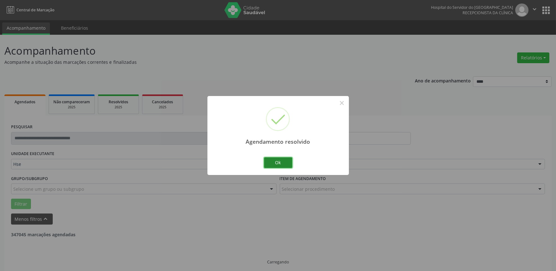
click at [289, 163] on button "Ok" at bounding box center [278, 162] width 28 height 11
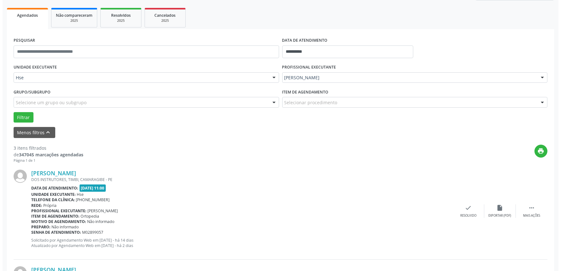
scroll to position [105, 0]
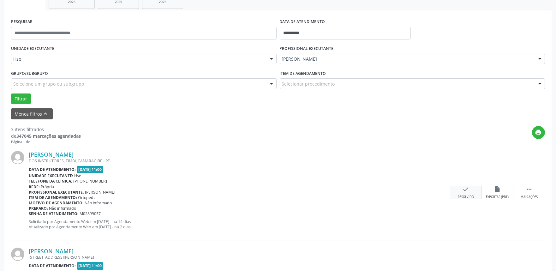
click at [472, 198] on div "Resolvido" at bounding box center [466, 197] width 16 height 4
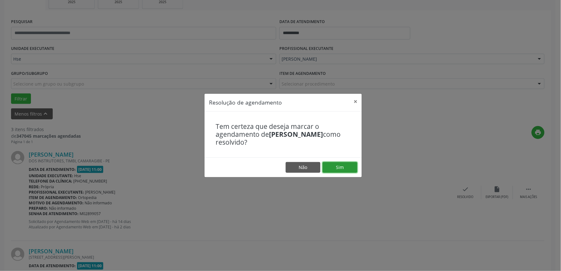
click at [344, 170] on button "Sim" at bounding box center [340, 167] width 35 height 11
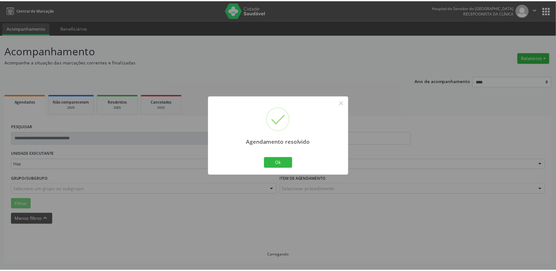
scroll to position [0, 0]
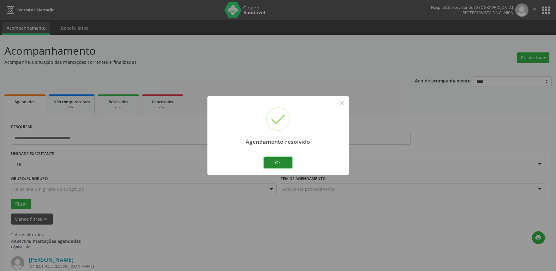
click at [278, 163] on button "Ok" at bounding box center [278, 162] width 28 height 11
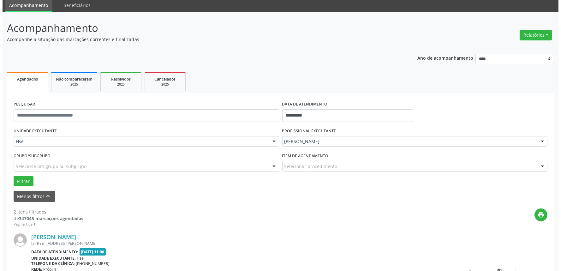
scroll to position [35, 0]
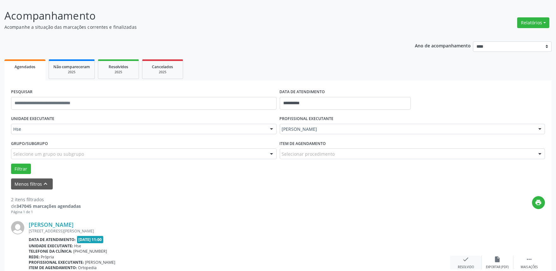
click at [467, 267] on div "Resolvido" at bounding box center [466, 267] width 16 height 4
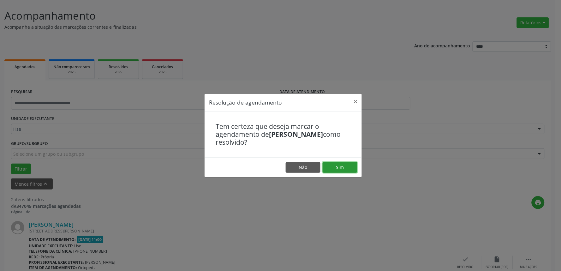
click at [352, 170] on button "Sim" at bounding box center [340, 167] width 35 height 11
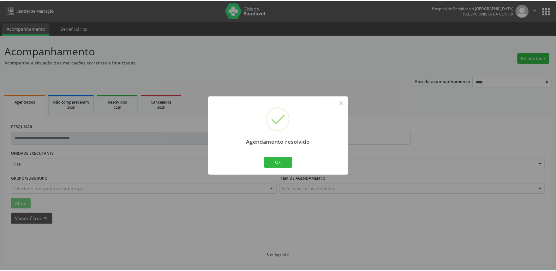
scroll to position [0, 0]
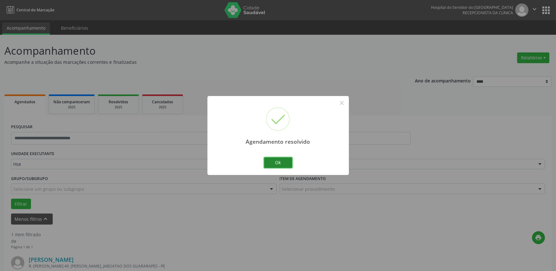
click at [282, 161] on button "Ok" at bounding box center [278, 162] width 28 height 11
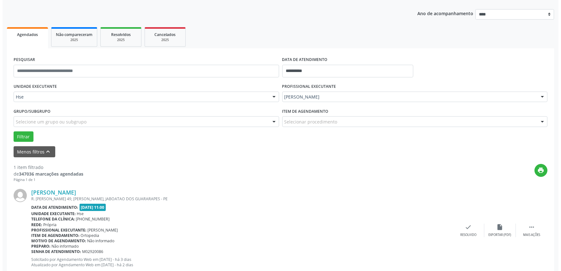
scroll to position [70, 0]
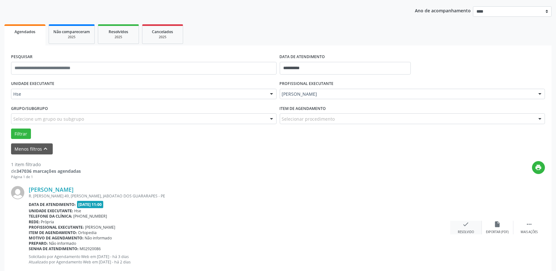
click at [457, 224] on div "check Resolvido" at bounding box center [466, 228] width 32 height 14
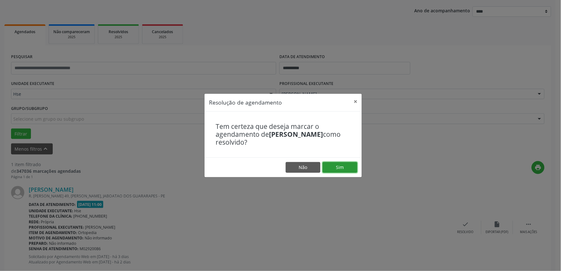
click at [343, 164] on button "Sim" at bounding box center [340, 167] width 35 height 11
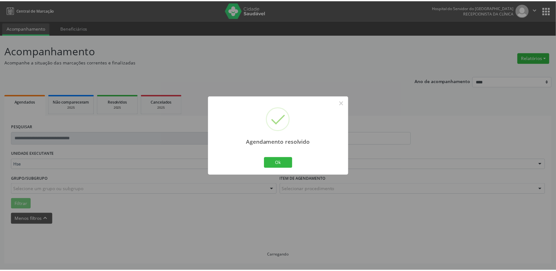
scroll to position [0, 0]
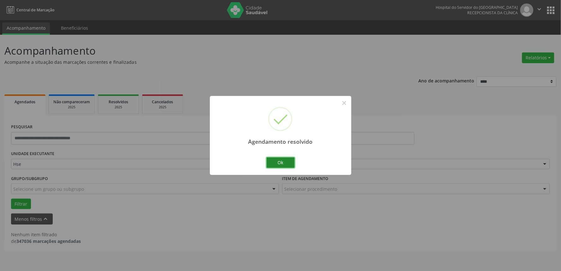
click at [282, 164] on button "Ok" at bounding box center [280, 162] width 28 height 11
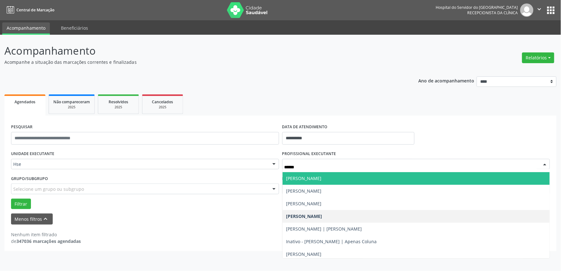
click at [301, 182] on span "[PERSON_NAME]" at bounding box center [416, 178] width 267 height 13
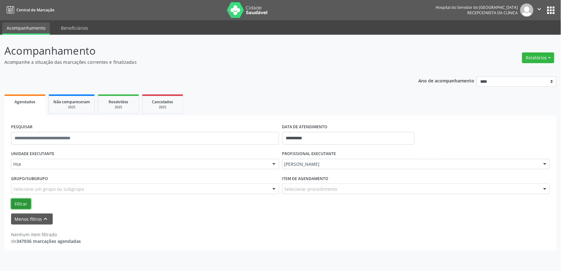
click at [21, 201] on button "Filtrar" at bounding box center [21, 204] width 20 height 11
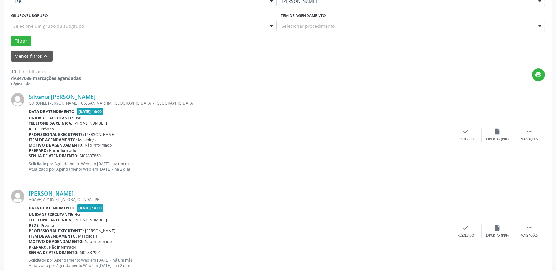
scroll to position [175, 0]
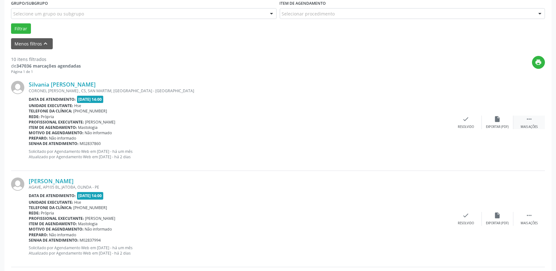
click at [538, 120] on div " Mais ações" at bounding box center [529, 123] width 32 height 14
click at [501, 128] on div "Não compareceu" at bounding box center [497, 127] width 27 height 4
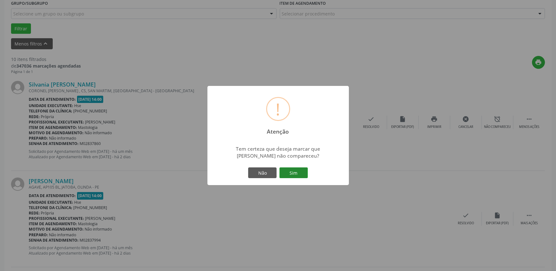
click at [291, 171] on button "Sim" at bounding box center [293, 172] width 28 height 11
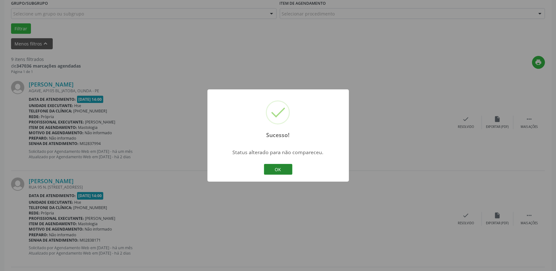
click at [278, 167] on button "OK" at bounding box center [278, 169] width 28 height 11
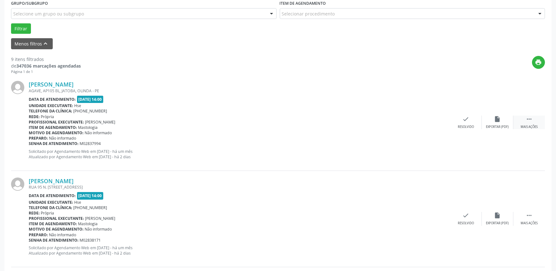
click at [529, 118] on icon "" at bounding box center [529, 119] width 7 height 7
click at [491, 122] on div "alarm_off Não compareceu" at bounding box center [498, 123] width 32 height 14
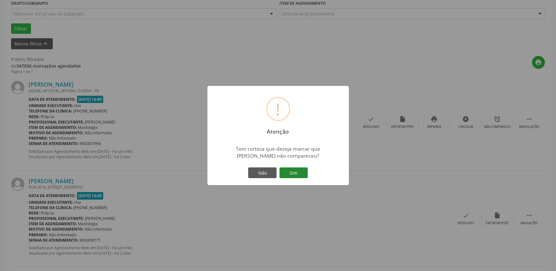
click at [291, 167] on button "Sim" at bounding box center [293, 172] width 28 height 11
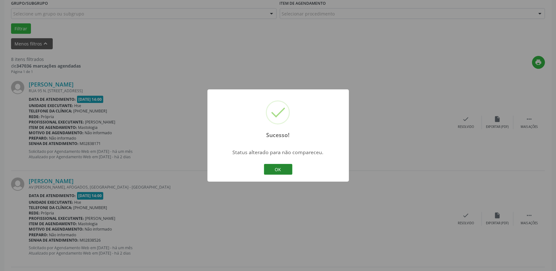
click at [279, 169] on button "OK" at bounding box center [278, 169] width 28 height 11
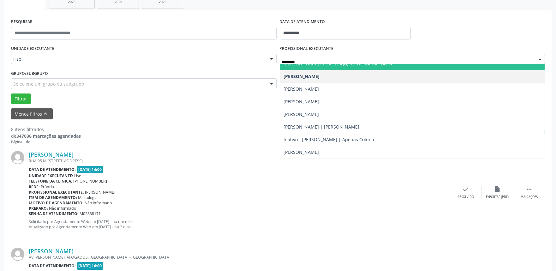
scroll to position [0, 0]
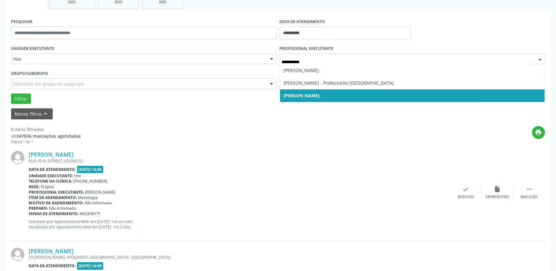
type input "**********"
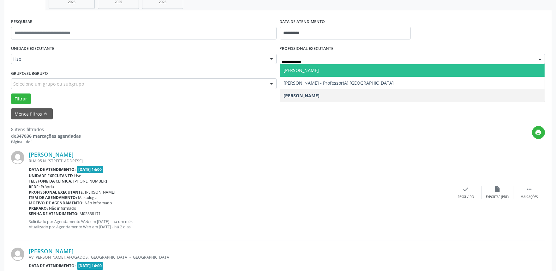
click at [371, 70] on span "[PERSON_NAME]" at bounding box center [412, 70] width 265 height 13
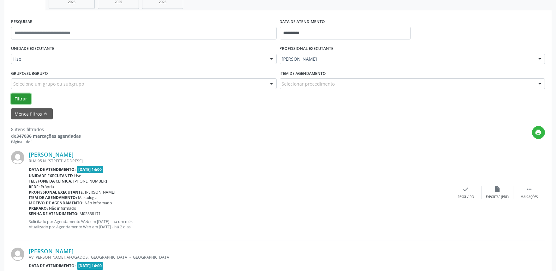
click at [25, 94] on button "Filtrar" at bounding box center [21, 98] width 20 height 11
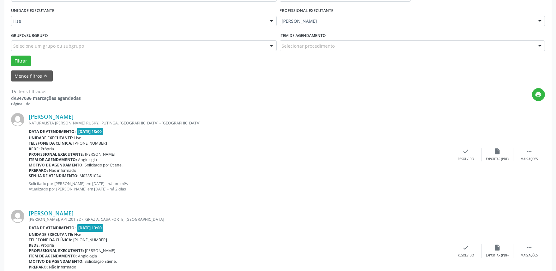
scroll to position [210, 0]
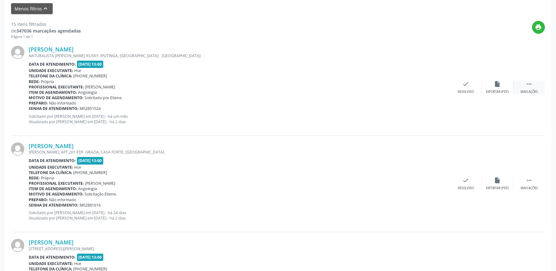
click at [538, 82] on div " Mais ações" at bounding box center [529, 87] width 32 height 14
click at [499, 87] on div "alarm_off Não compareceu" at bounding box center [498, 87] width 32 height 14
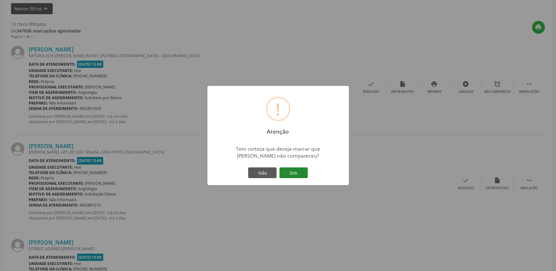
click at [298, 170] on button "Sim" at bounding box center [293, 172] width 28 height 11
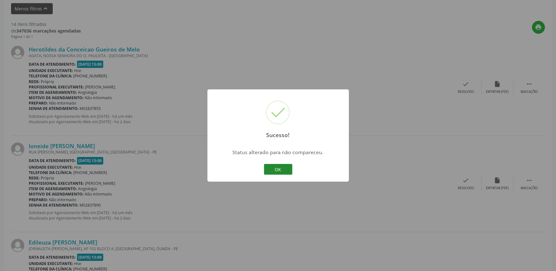
click at [269, 171] on button "OK" at bounding box center [278, 169] width 28 height 11
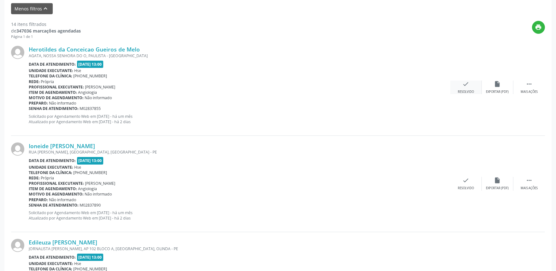
click at [468, 88] on div "check Resolvido" at bounding box center [466, 87] width 32 height 14
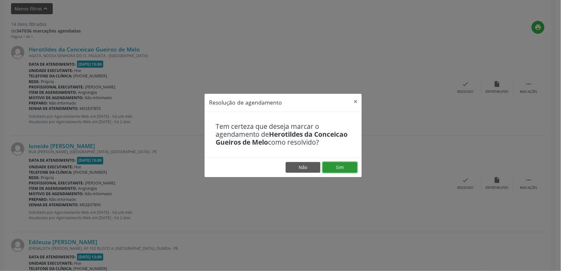
click at [334, 166] on button "Sim" at bounding box center [340, 167] width 35 height 11
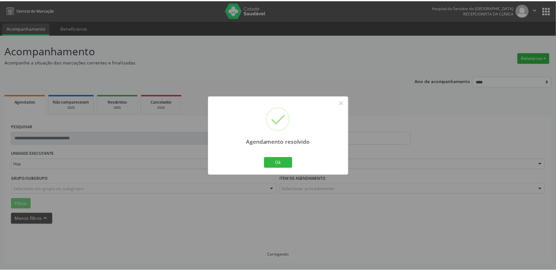
scroll to position [0, 0]
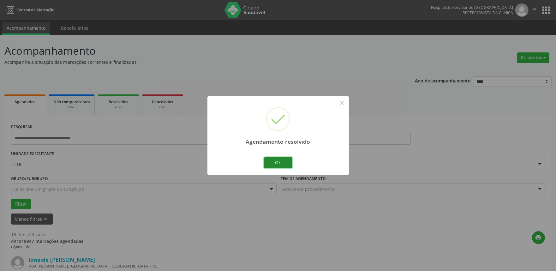
click at [283, 163] on button "Ok" at bounding box center [278, 162] width 28 height 11
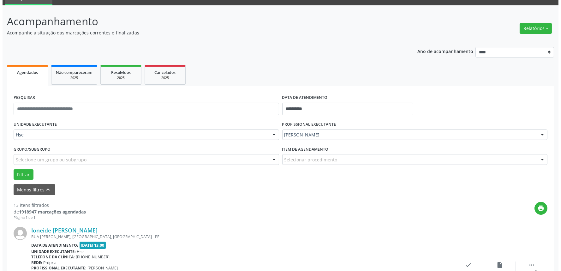
scroll to position [70, 0]
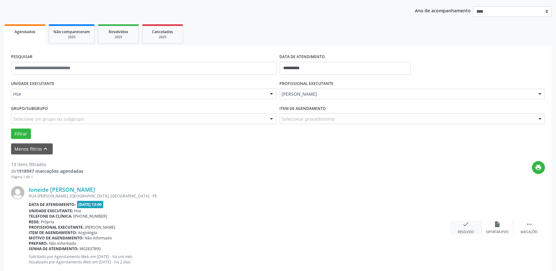
click at [464, 231] on div "Resolvido" at bounding box center [466, 232] width 16 height 4
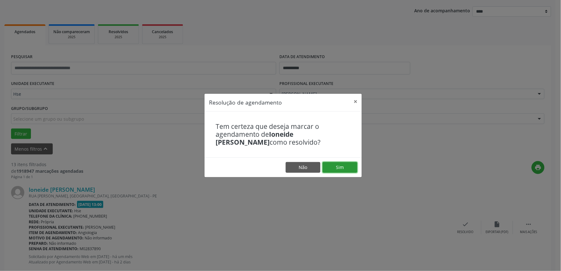
click at [333, 163] on button "Sim" at bounding box center [340, 167] width 35 height 11
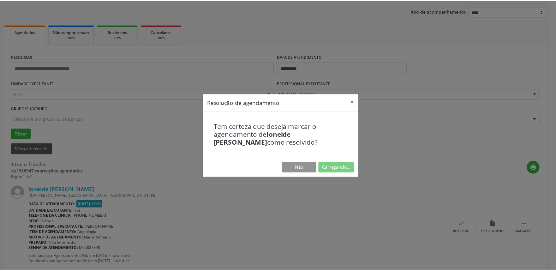
scroll to position [0, 0]
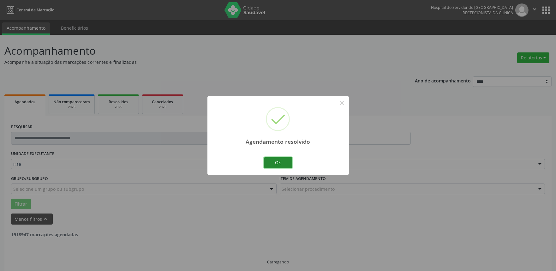
click at [281, 158] on button "Ok" at bounding box center [278, 162] width 28 height 11
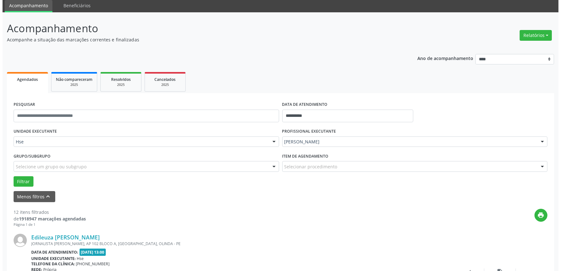
scroll to position [70, 0]
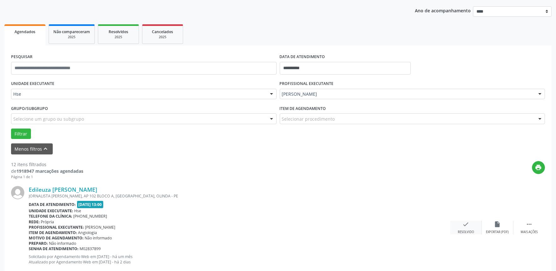
click at [465, 224] on icon "check" at bounding box center [465, 224] width 7 height 7
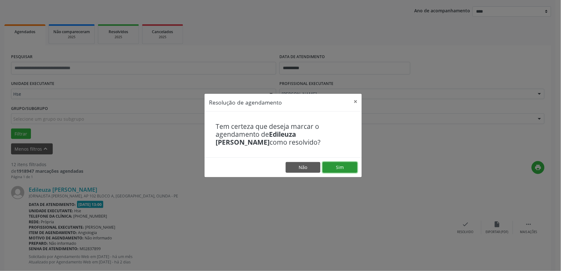
click at [345, 166] on button "Sim" at bounding box center [340, 167] width 35 height 11
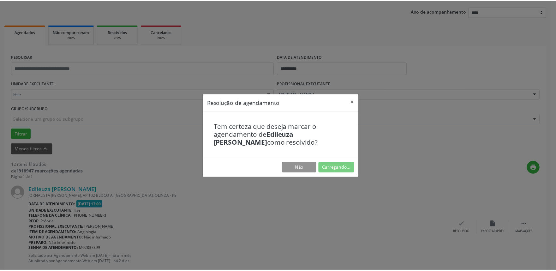
scroll to position [0, 0]
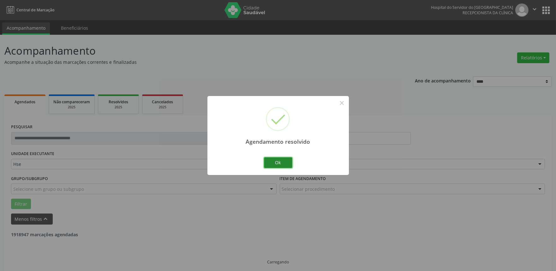
click at [288, 160] on button "Ok" at bounding box center [278, 162] width 28 height 11
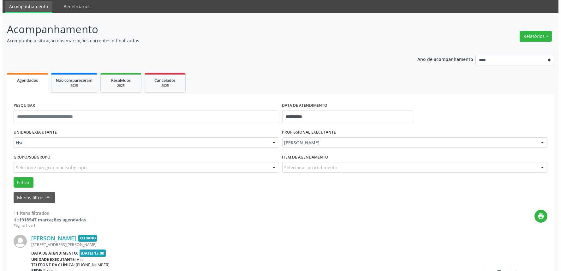
scroll to position [70, 0]
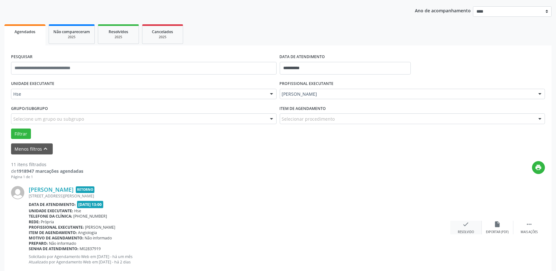
click at [458, 226] on div "check Resolvido" at bounding box center [466, 228] width 32 height 14
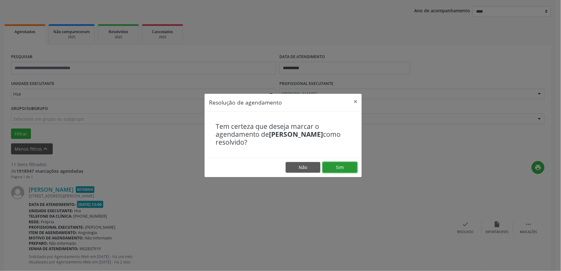
click at [346, 171] on button "Sim" at bounding box center [340, 167] width 35 height 11
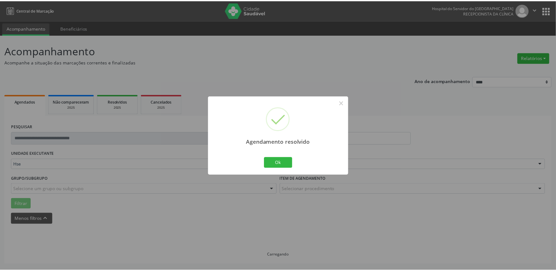
scroll to position [0, 0]
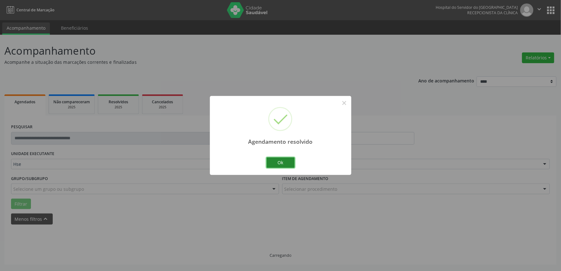
click at [288, 157] on button "Ok" at bounding box center [280, 162] width 28 height 11
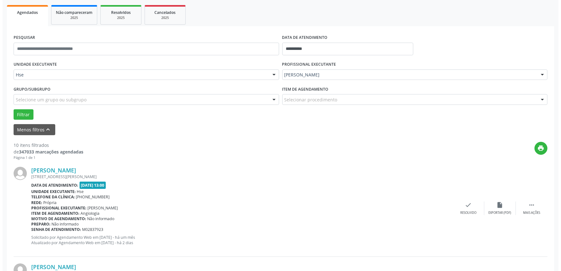
scroll to position [105, 0]
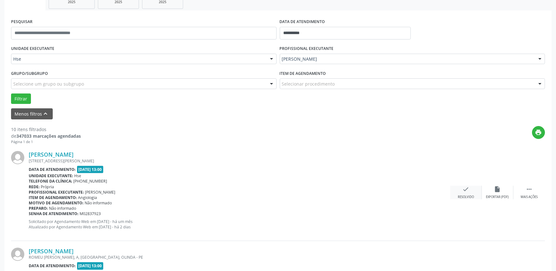
click at [469, 195] on div "Resolvido" at bounding box center [466, 197] width 16 height 4
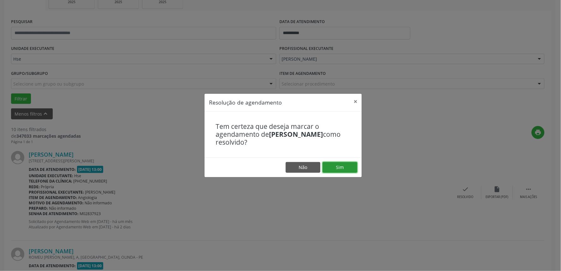
click at [348, 169] on button "Sim" at bounding box center [340, 167] width 35 height 11
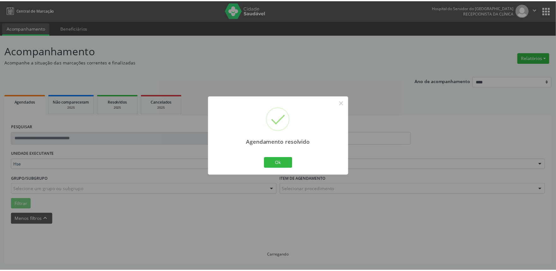
scroll to position [0, 0]
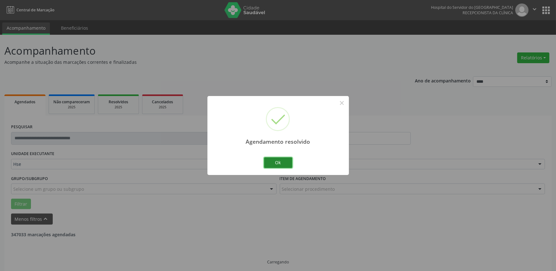
click at [274, 160] on button "Ok" at bounding box center [278, 162] width 28 height 11
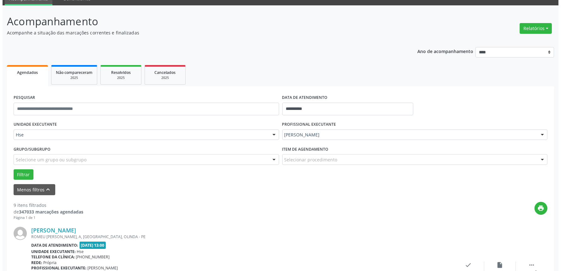
scroll to position [70, 0]
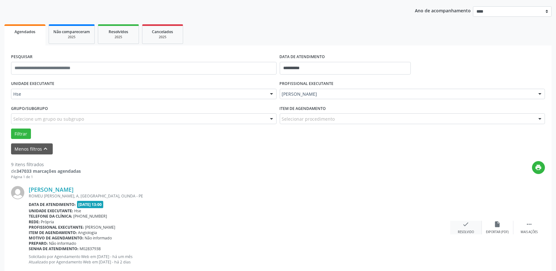
click at [472, 227] on div "check Resolvido" at bounding box center [466, 228] width 32 height 14
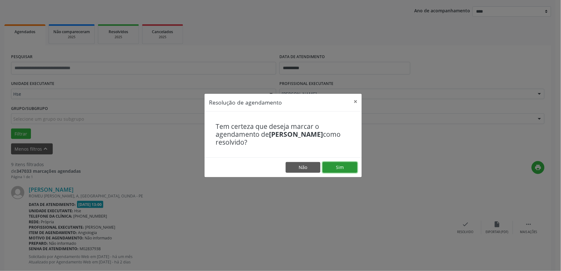
click at [348, 168] on button "Sim" at bounding box center [340, 167] width 35 height 11
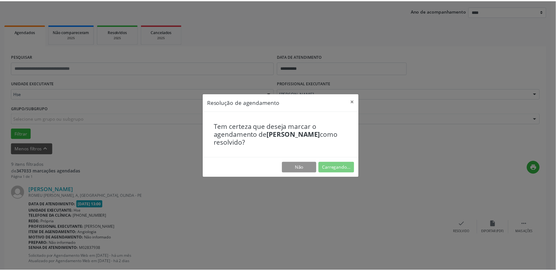
scroll to position [0, 0]
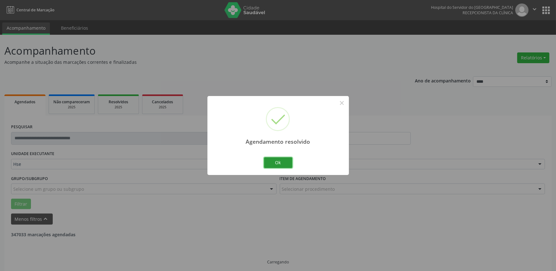
click at [271, 167] on button "Ok" at bounding box center [278, 162] width 28 height 11
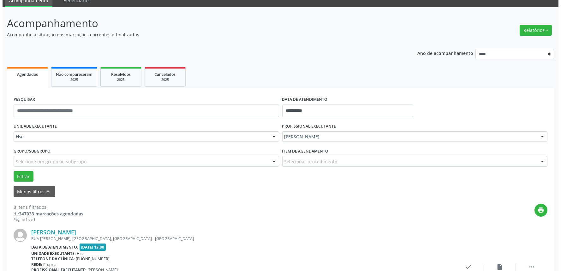
scroll to position [105, 0]
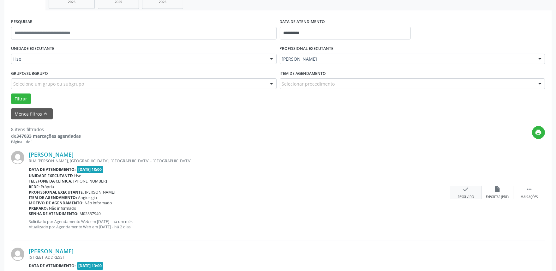
click at [469, 189] on div "check Resolvido" at bounding box center [466, 193] width 32 height 14
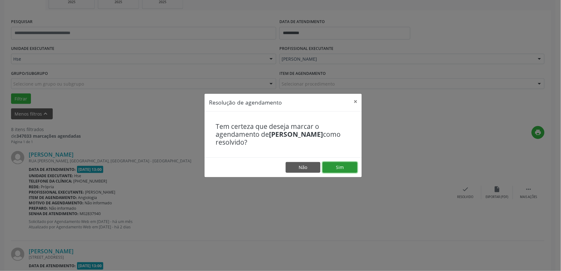
click at [351, 171] on button "Sim" at bounding box center [340, 167] width 35 height 11
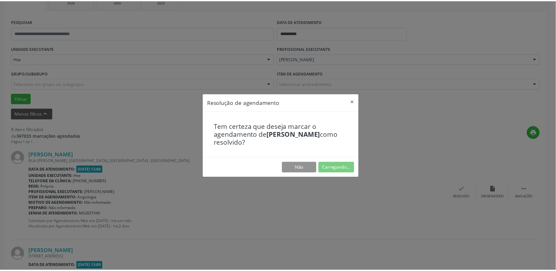
scroll to position [0, 0]
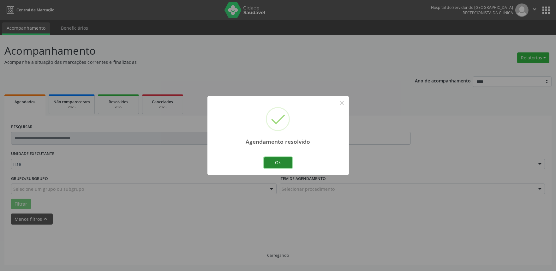
click at [283, 160] on button "Ok" at bounding box center [278, 162] width 28 height 11
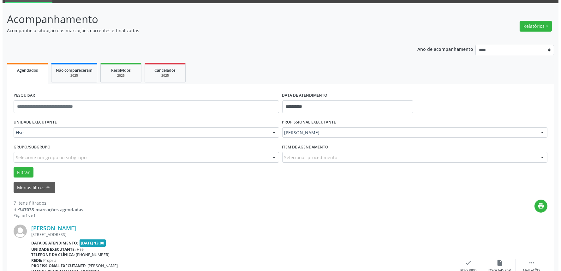
scroll to position [70, 0]
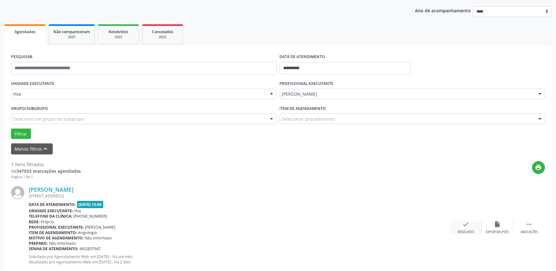
click at [462, 222] on icon "check" at bounding box center [465, 224] width 7 height 7
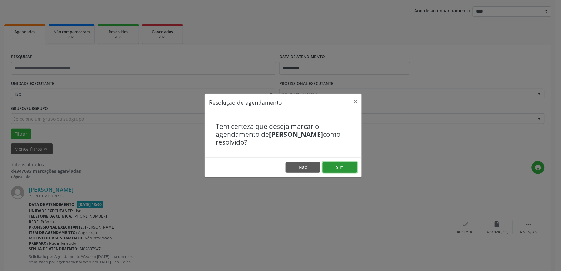
drag, startPoint x: 348, startPoint y: 162, endPoint x: 342, endPoint y: 167, distance: 7.6
click at [348, 162] on button "Sim" at bounding box center [340, 167] width 35 height 11
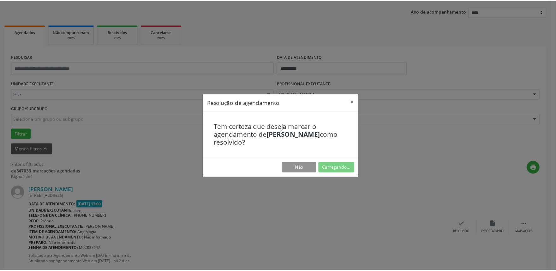
scroll to position [0, 0]
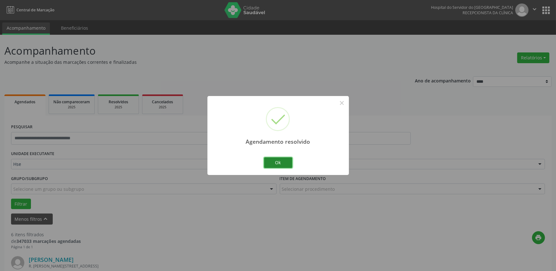
click at [284, 165] on button "Ok" at bounding box center [278, 162] width 28 height 11
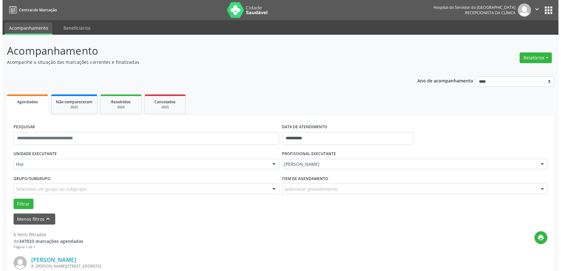
scroll to position [105, 0]
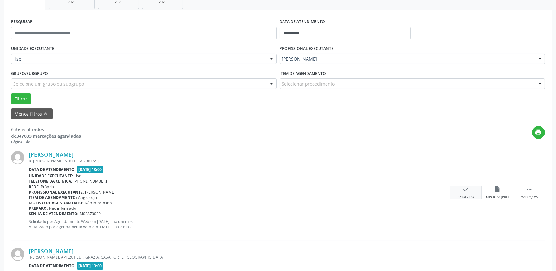
click at [470, 189] on div "check Resolvido" at bounding box center [466, 193] width 32 height 14
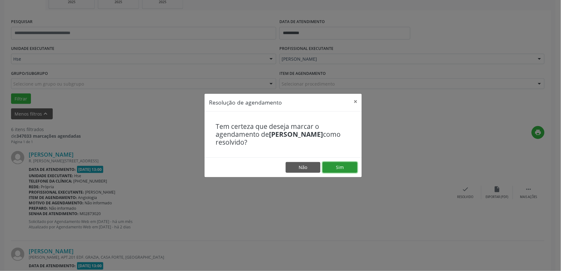
click at [339, 165] on button "Sim" at bounding box center [340, 167] width 35 height 11
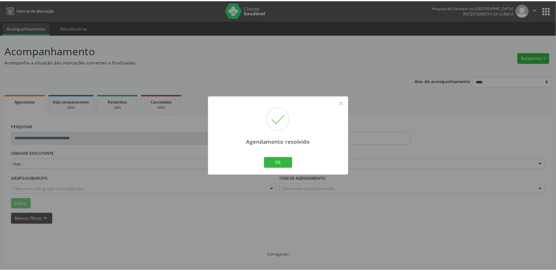
scroll to position [0, 0]
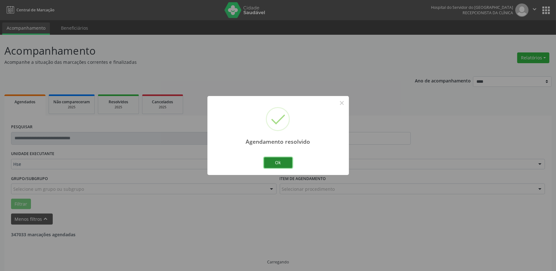
click at [285, 158] on button "Ok" at bounding box center [278, 162] width 28 height 11
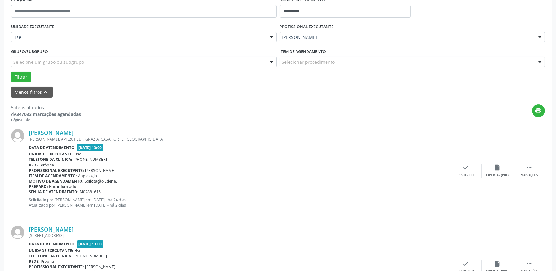
scroll to position [140, 0]
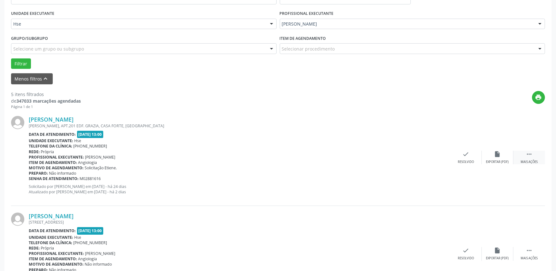
click at [533, 155] on div " Mais ações" at bounding box center [529, 158] width 32 height 14
click at [489, 153] on div "alarm_off Não compareceu" at bounding box center [498, 158] width 32 height 14
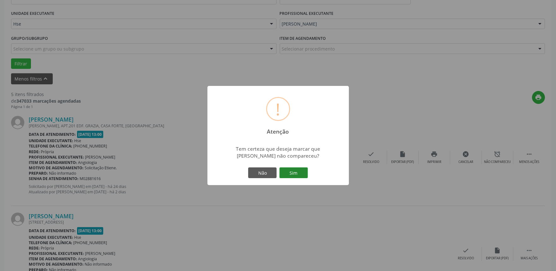
click at [288, 168] on button "Sim" at bounding box center [293, 172] width 28 height 11
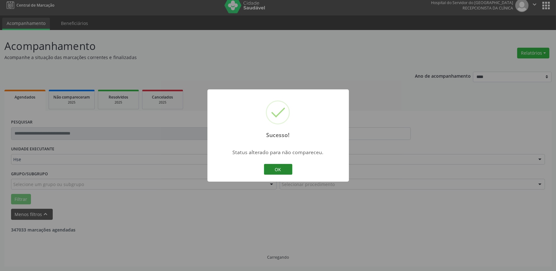
click at [275, 165] on button "OK" at bounding box center [278, 169] width 28 height 11
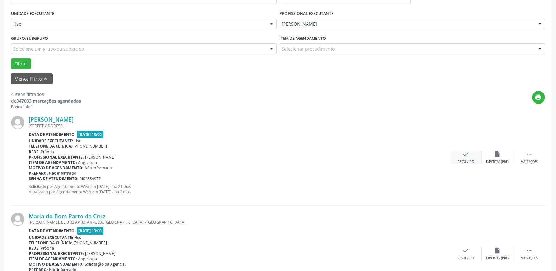
click at [454, 155] on div "check Resolvido" at bounding box center [466, 158] width 32 height 14
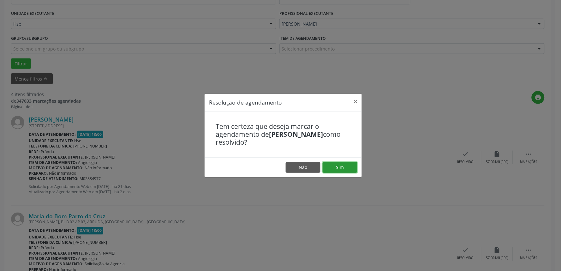
click at [331, 166] on button "Sim" at bounding box center [340, 167] width 35 height 11
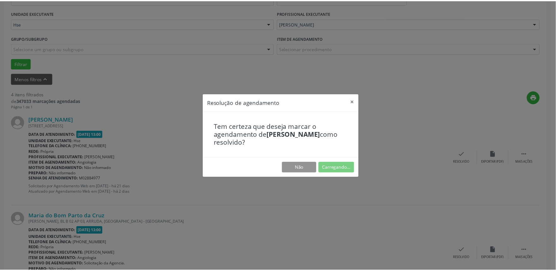
scroll to position [0, 0]
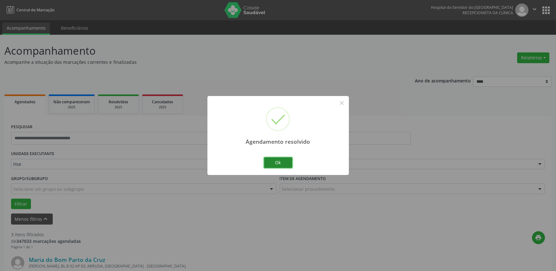
click at [280, 160] on button "Ok" at bounding box center [278, 162] width 28 height 11
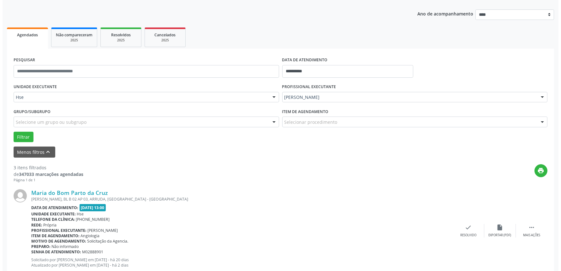
scroll to position [70, 0]
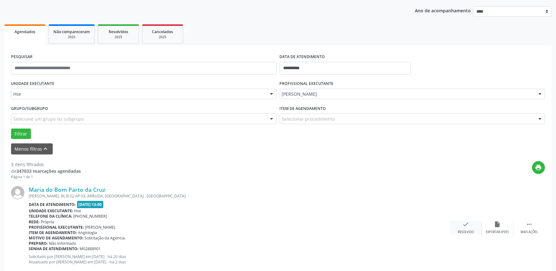
click at [460, 223] on div "check Resolvido" at bounding box center [466, 228] width 32 height 14
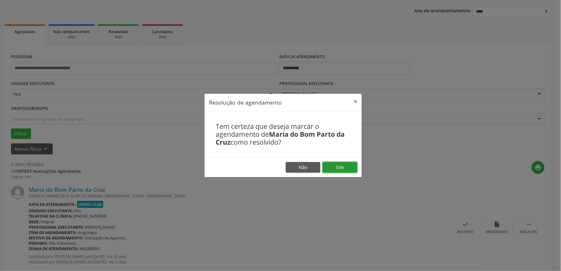
click at [349, 170] on button "Sim" at bounding box center [340, 167] width 35 height 11
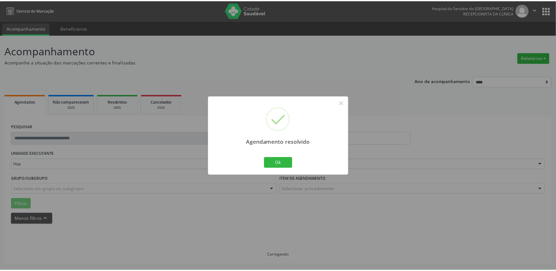
scroll to position [0, 0]
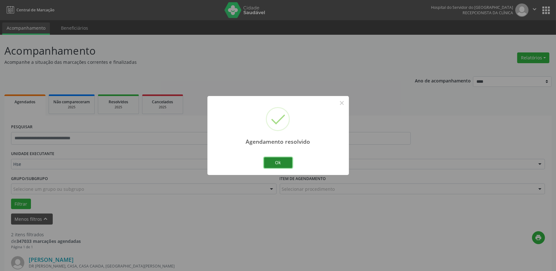
click at [284, 165] on button "Ok" at bounding box center [278, 162] width 28 height 11
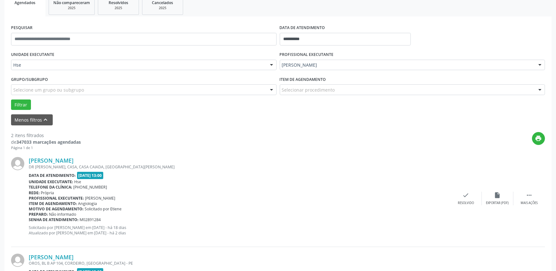
scroll to position [105, 0]
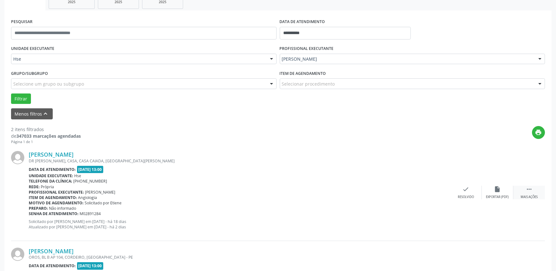
click at [528, 193] on div " Mais ações" at bounding box center [529, 193] width 32 height 14
click at [490, 192] on div "alarm_off Não compareceu" at bounding box center [498, 193] width 32 height 14
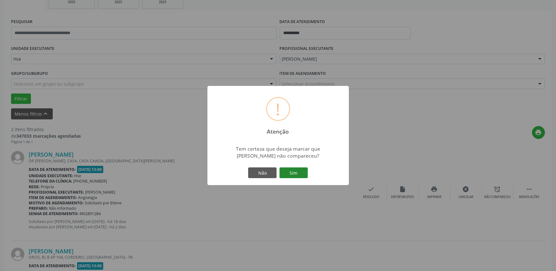
click at [301, 170] on button "Sim" at bounding box center [293, 172] width 28 height 11
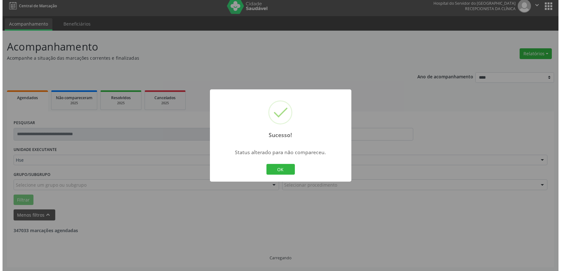
scroll to position [85, 0]
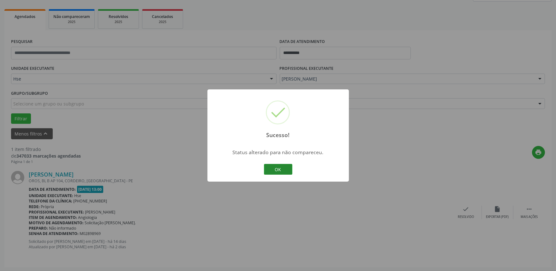
click at [285, 174] on button "OK" at bounding box center [278, 169] width 28 height 11
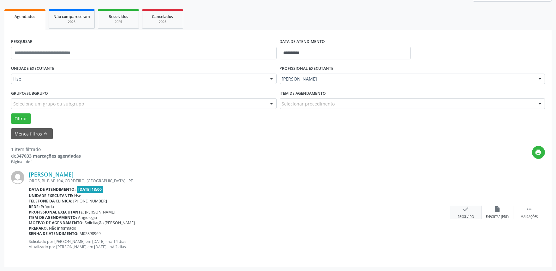
click at [466, 213] on div "check Resolvido" at bounding box center [466, 213] width 32 height 14
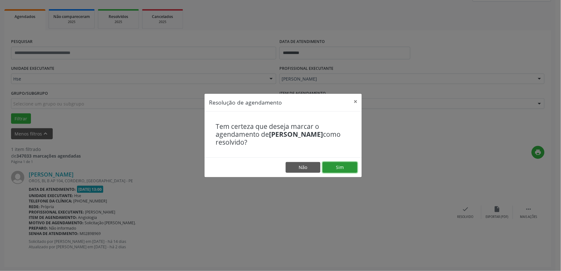
click at [335, 165] on button "Sim" at bounding box center [340, 167] width 35 height 11
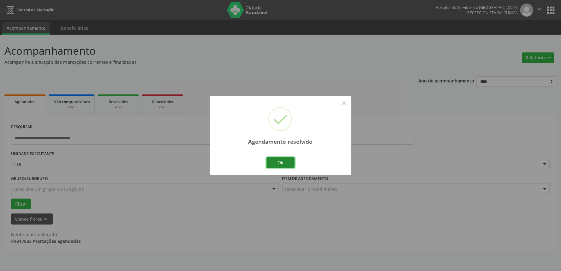
click at [286, 162] on button "Ok" at bounding box center [280, 162] width 28 height 11
